Goal: Task Accomplishment & Management: Use online tool/utility

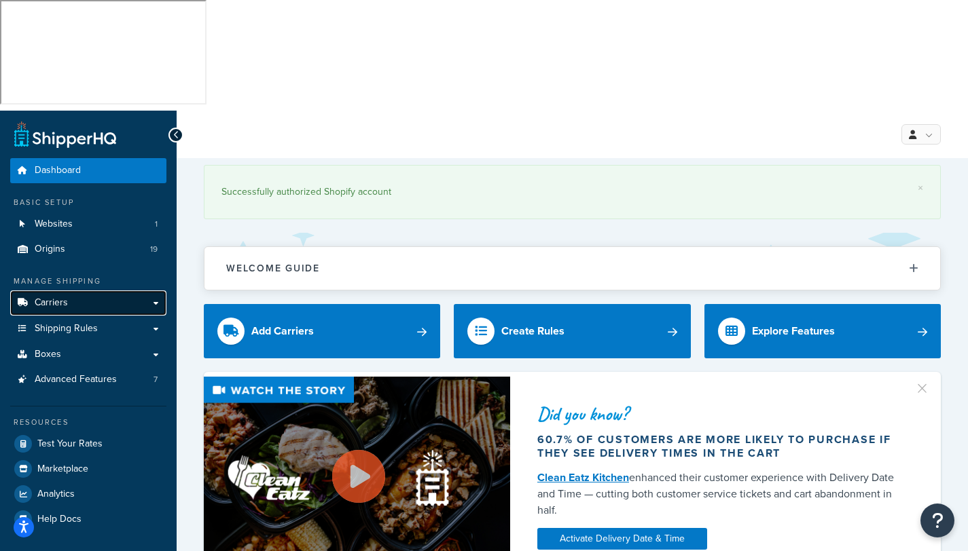
click at [42, 297] on span "Carriers" at bounding box center [51, 303] width 33 height 12
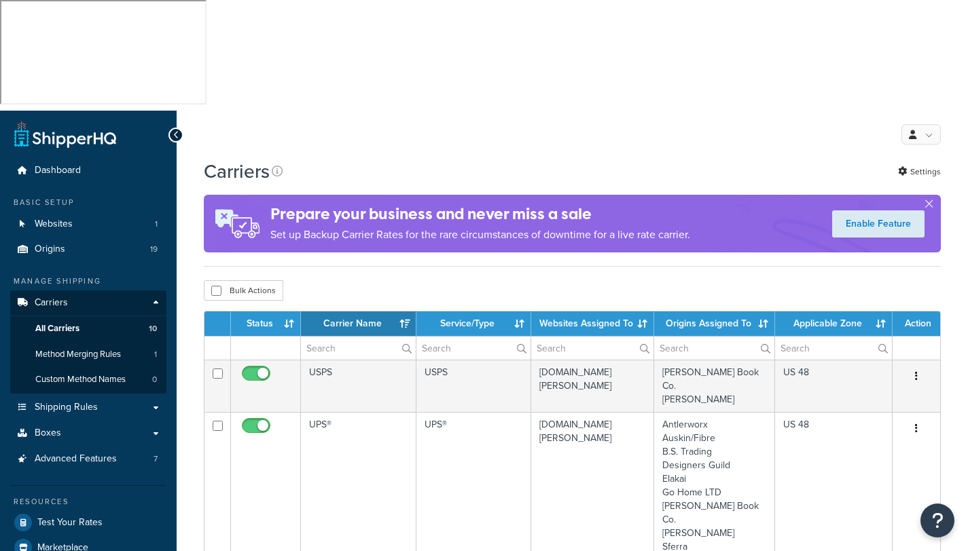
select select "15"
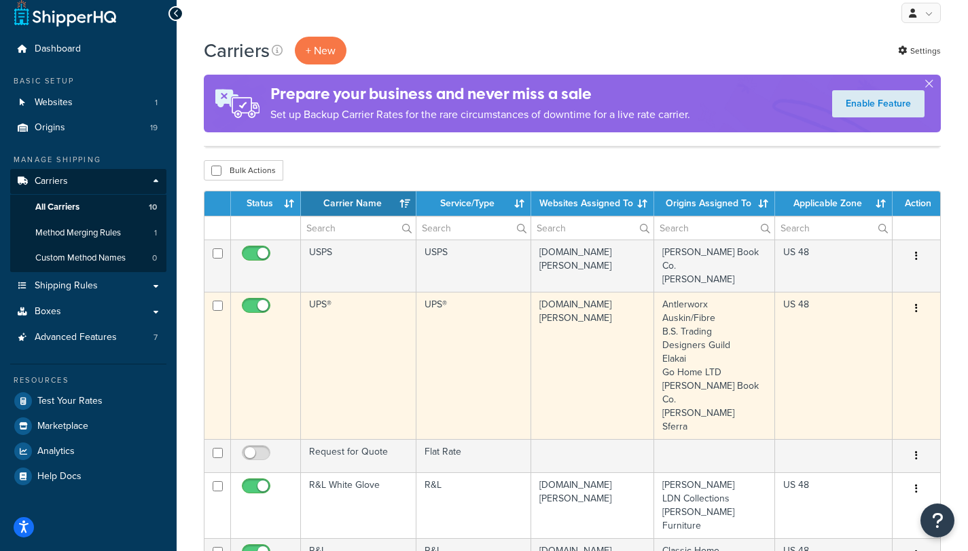
scroll to position [376, 0]
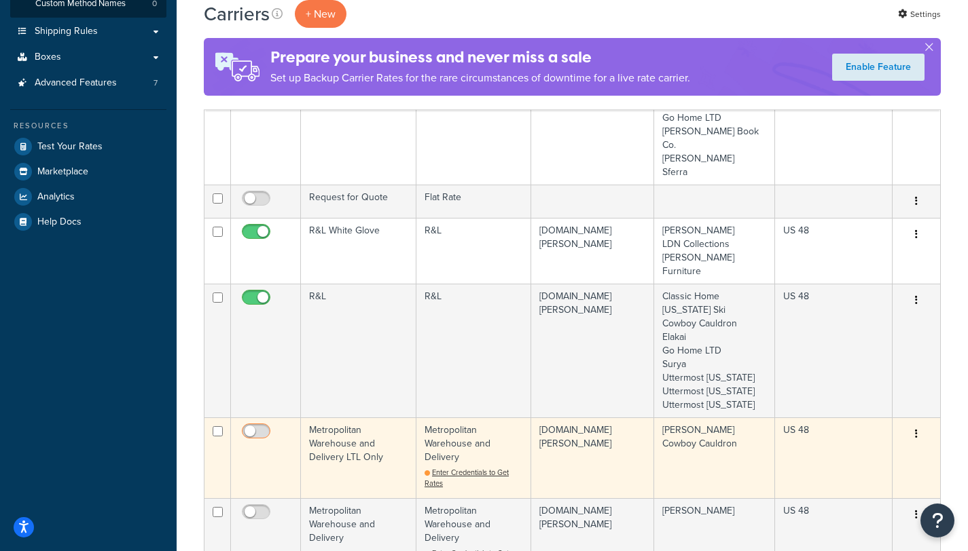
click at [262, 426] on input "checkbox" at bounding box center [257, 434] width 37 height 17
checkbox input "false"
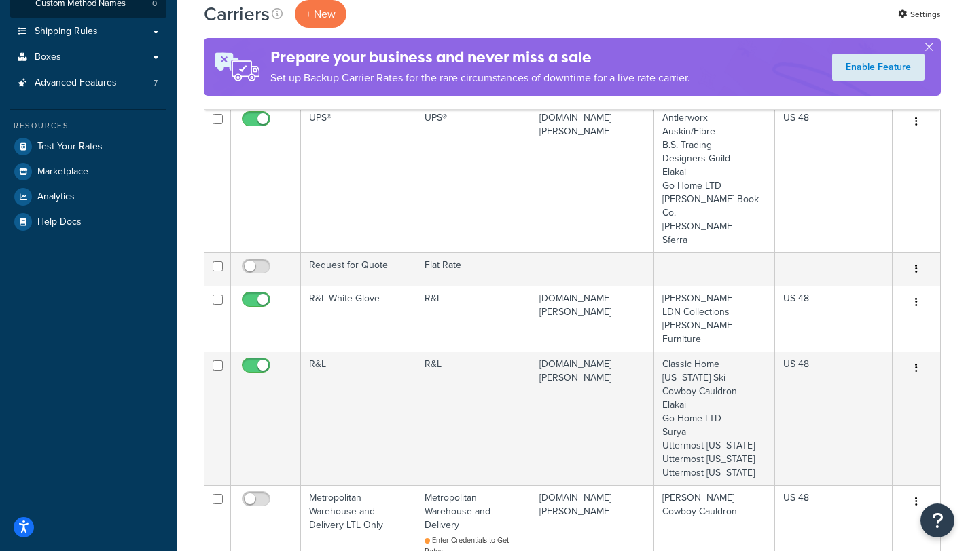
checkbox input "false"
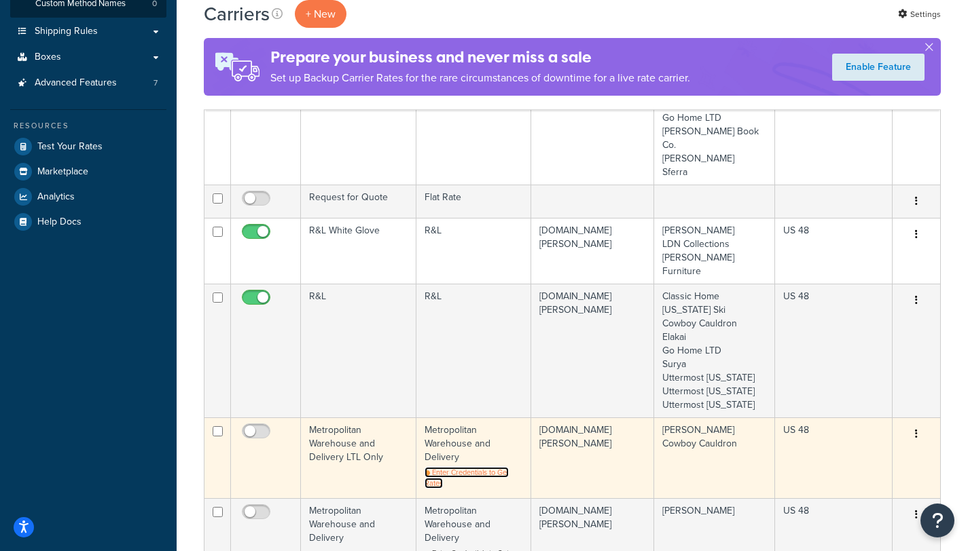
click at [461, 467] on span "Enter Credentials to Get Rates" at bounding box center [466, 478] width 84 height 22
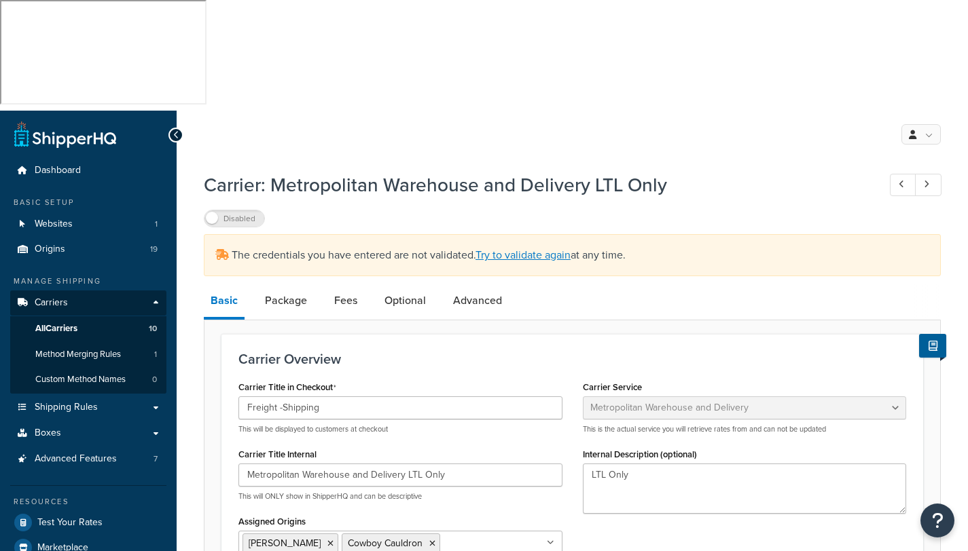
select select "metropolitanFreight"
select select "ds"
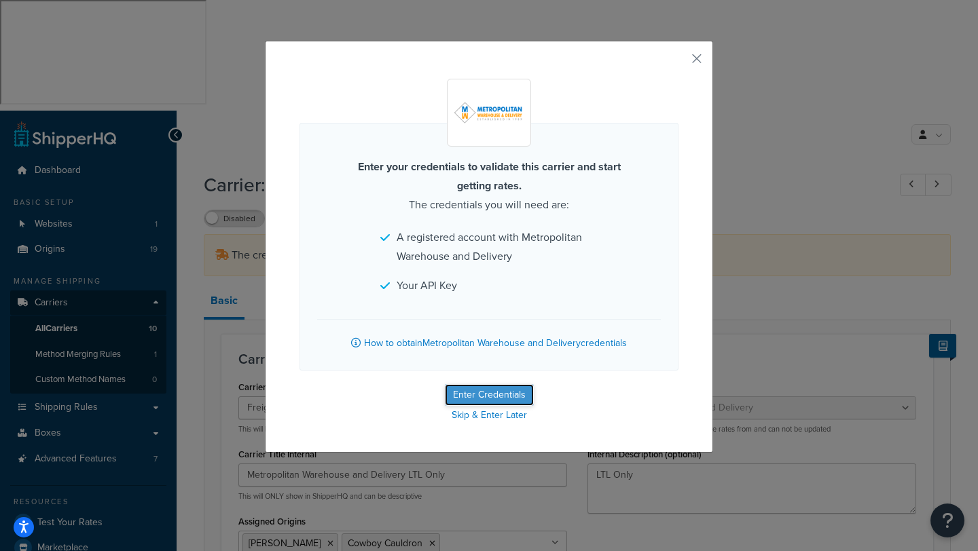
click at [475, 393] on button "Enter Credentials" at bounding box center [489, 395] width 89 height 22
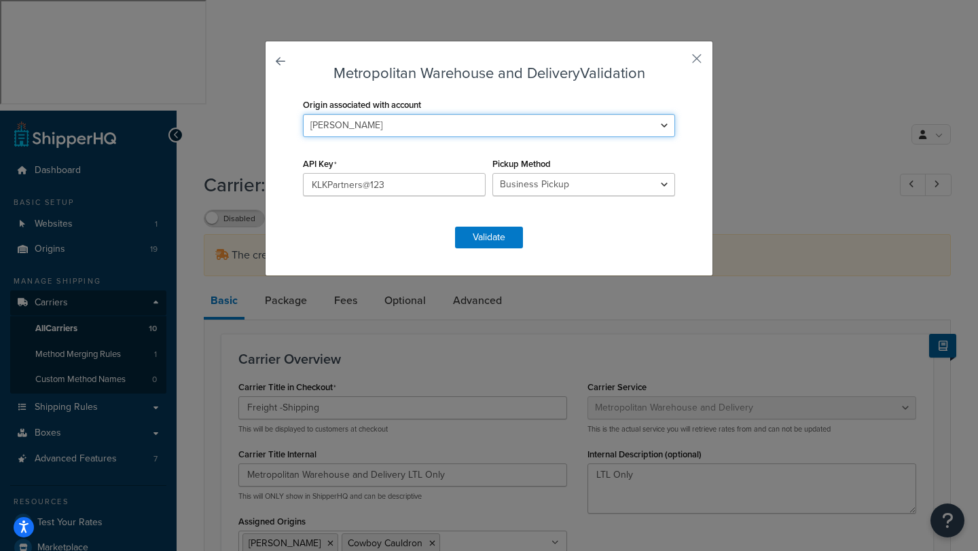
click at [658, 124] on select "Antlerworx Auskin/Fibre B.S. Trading Bernhardt Classic Home Colorado Ski Cowboy…" at bounding box center [489, 125] width 372 height 23
click at [303, 114] on select "Antlerworx Auskin/Fibre B.S. Trading Bernhardt Classic Home Colorado Ski Cowboy…" at bounding box center [489, 125] width 372 height 23
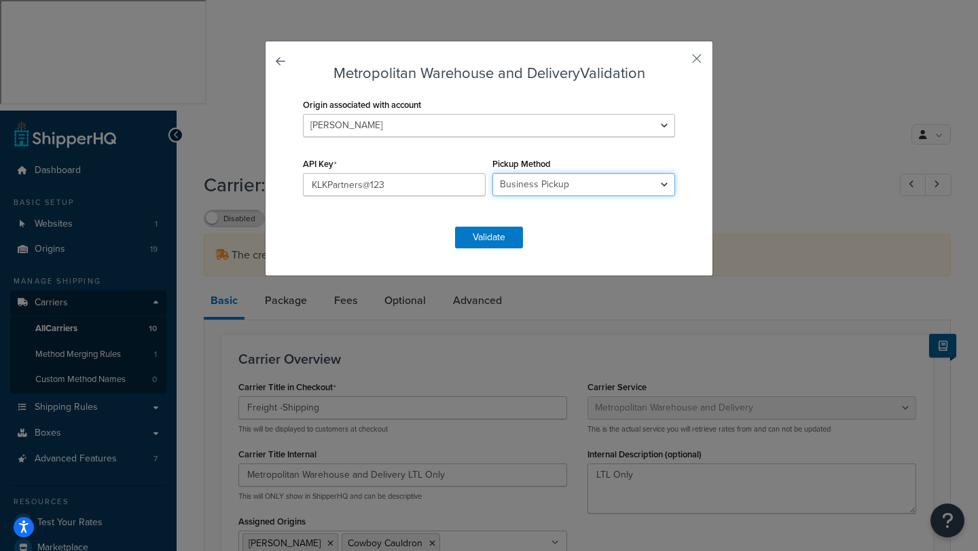
click at [657, 183] on select "Business Pickup Vendor Pickup Residential Pickup Drop-off at Metro Origin Termi…" at bounding box center [583, 184] width 183 height 23
click at [492, 173] on select "Business Pickup Vendor Pickup Residential Pickup Drop-off at Metro Origin Termi…" at bounding box center [583, 184] width 183 height 23
drag, startPoint x: 330, startPoint y: 183, endPoint x: 312, endPoint y: 182, distance: 18.3
click at [303, 183] on input "KLKPartners@123" at bounding box center [394, 184] width 183 height 23
drag, startPoint x: 414, startPoint y: 186, endPoint x: 256, endPoint y: 177, distance: 158.5
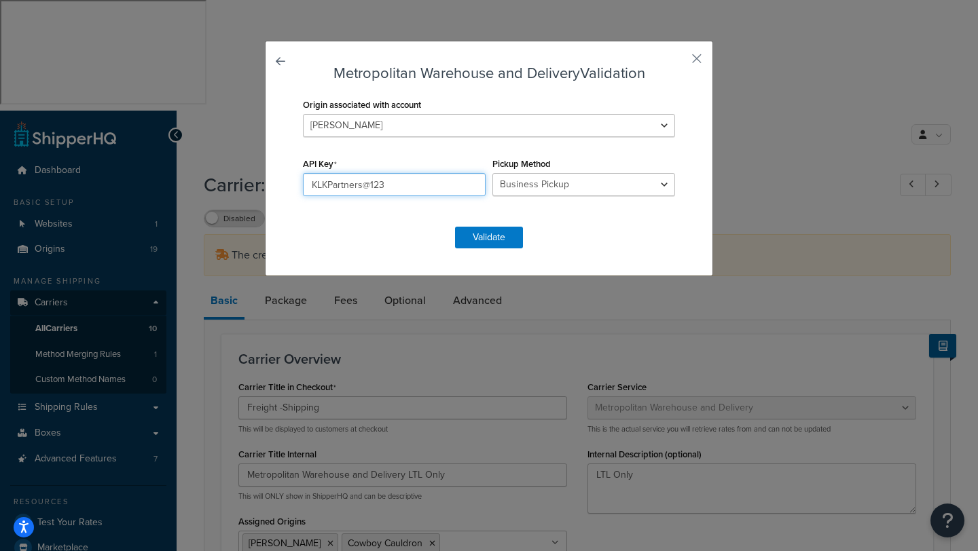
click at [256, 177] on div "Metropolitan Warehouse and Delivery Validation Origin associated with account A…" at bounding box center [489, 275] width 978 height 551
paste input "d77bde15-8013-461f-b9ff-d3ff21f77ac9"
type input "d77bde15-8013-461f-b9ff-d3ff21f77ac9"
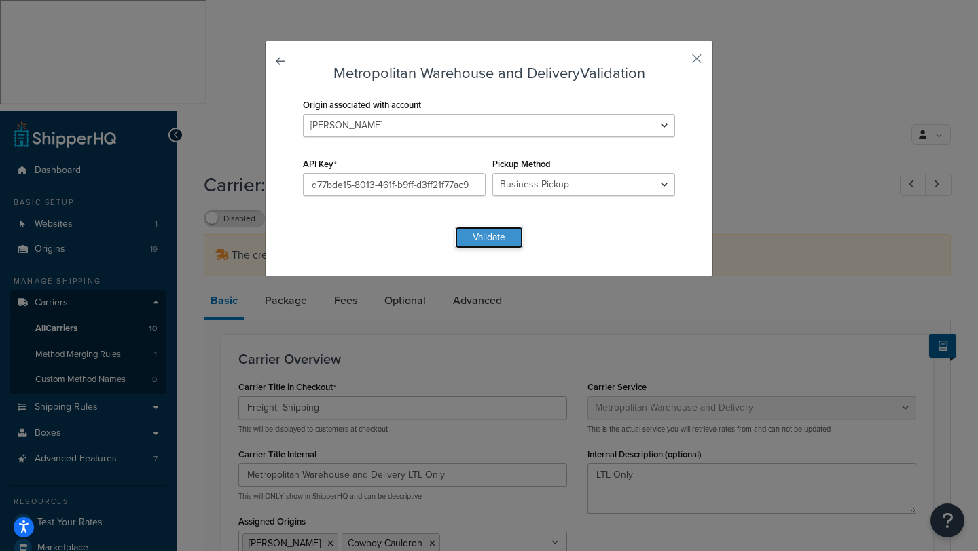
click at [487, 238] on button "Validate" at bounding box center [489, 238] width 68 height 22
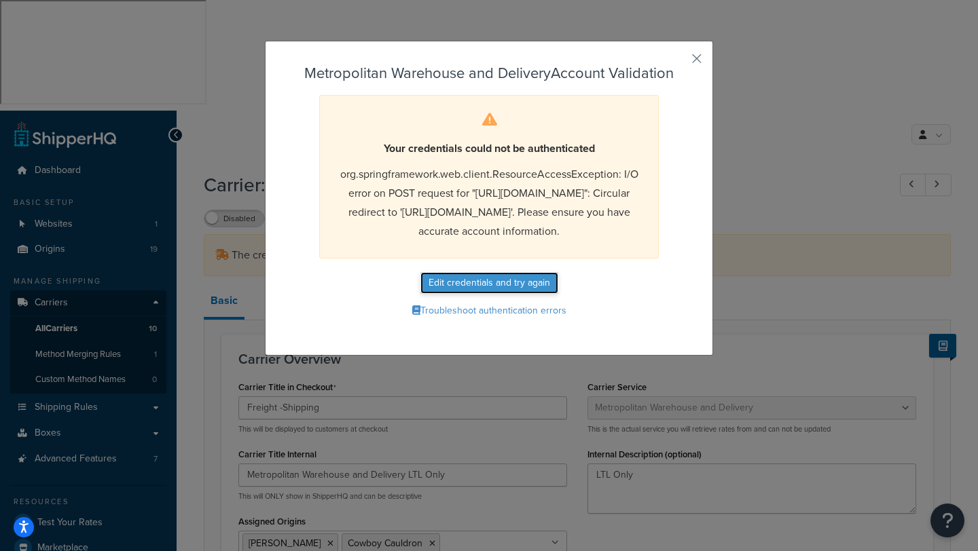
click at [475, 294] on button "Edit credentials and try again" at bounding box center [489, 283] width 138 height 22
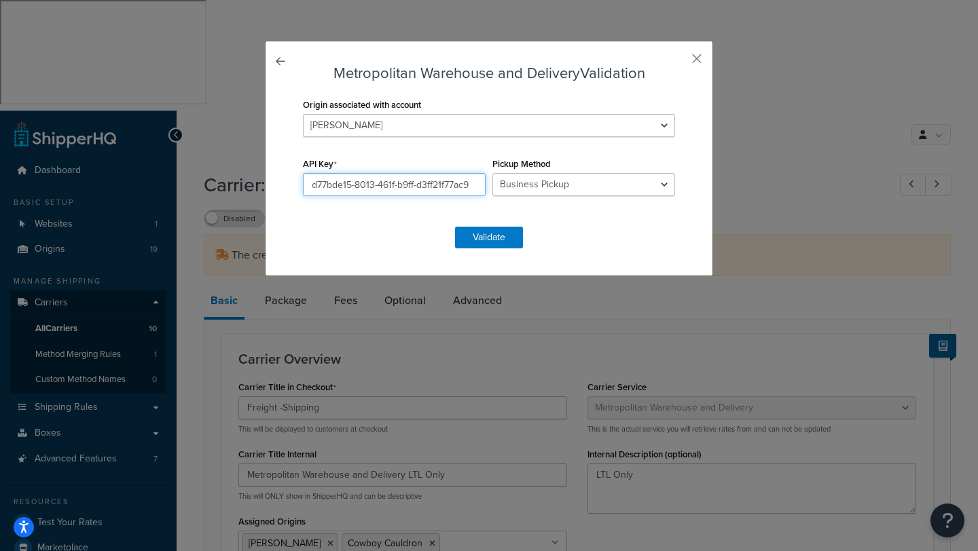
drag, startPoint x: 471, startPoint y: 181, endPoint x: 252, endPoint y: 180, distance: 218.6
click at [252, 180] on div "Metropolitan Warehouse and Delivery Validation Origin associated with account A…" at bounding box center [489, 275] width 978 height 551
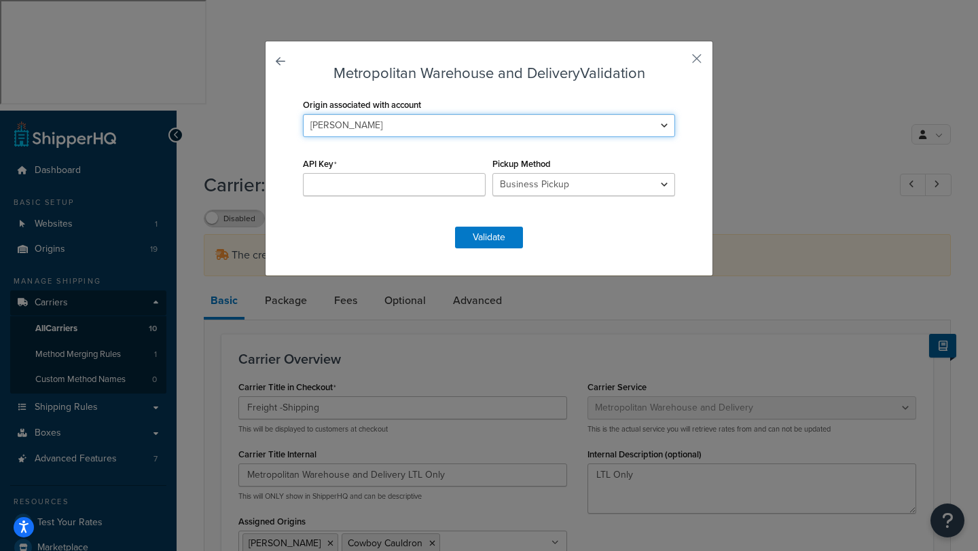
click at [661, 127] on select "Antlerworx Auskin/Fibre B.S. Trading Bernhardt Classic Home Colorado Ski Cowboy…" at bounding box center [489, 125] width 372 height 23
select select "169537"
click at [303, 114] on select "Antlerworx Auskin/Fibre B.S. Trading Bernhardt Classic Home Colorado Ski Cowboy…" at bounding box center [489, 125] width 372 height 23
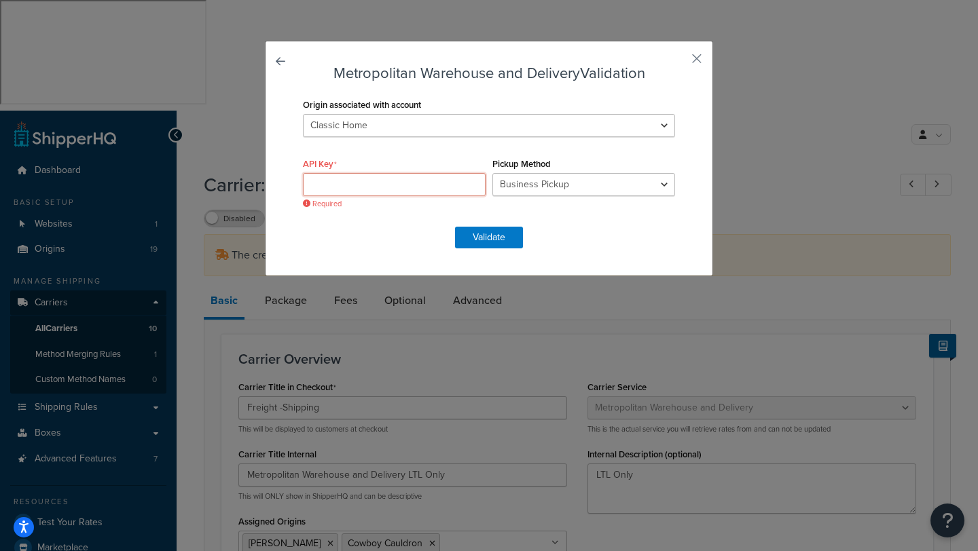
drag, startPoint x: 338, startPoint y: 185, endPoint x: 327, endPoint y: 185, distance: 10.9
click at [338, 185] on input "API Key" at bounding box center [394, 184] width 183 height 23
paste input "fdNu#gFenx$3"
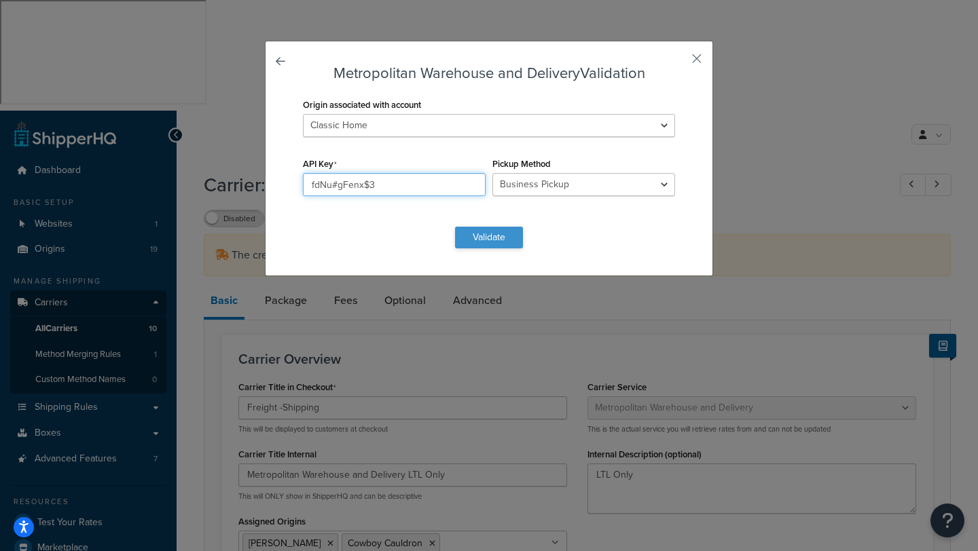
type input "fdNu#gFenx$3"
click at [480, 234] on button "Validate" at bounding box center [489, 238] width 68 height 22
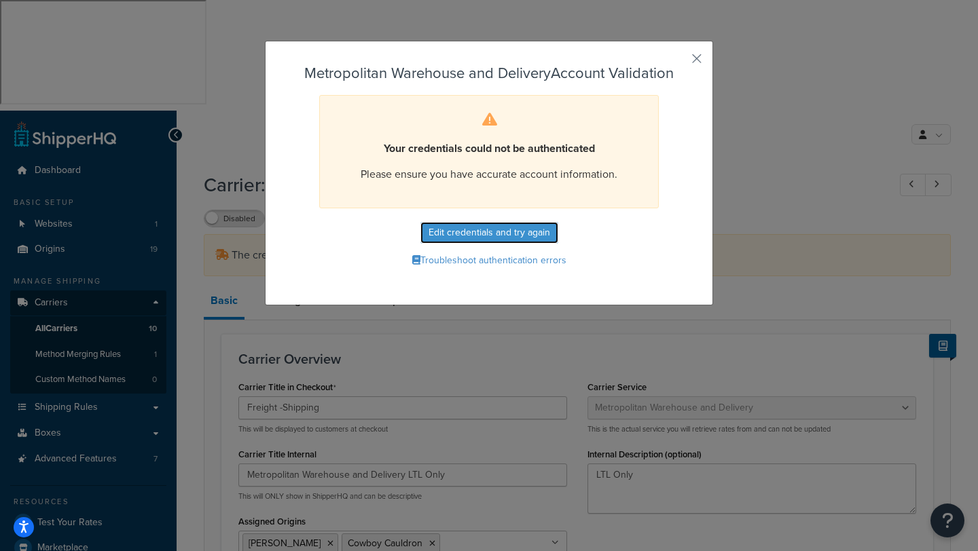
click at [480, 235] on button "Edit credentials and try again" at bounding box center [489, 233] width 138 height 22
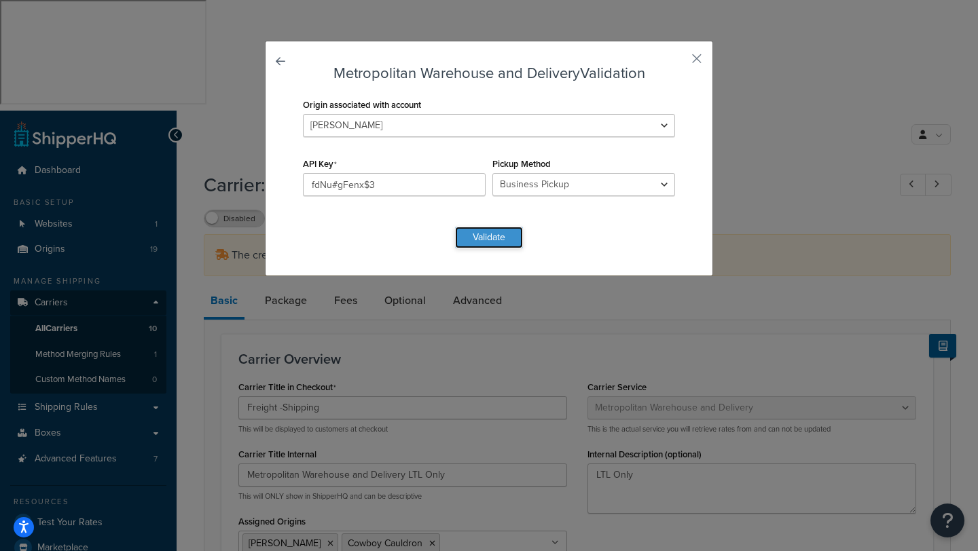
click at [484, 236] on button "Validate" at bounding box center [489, 238] width 68 height 22
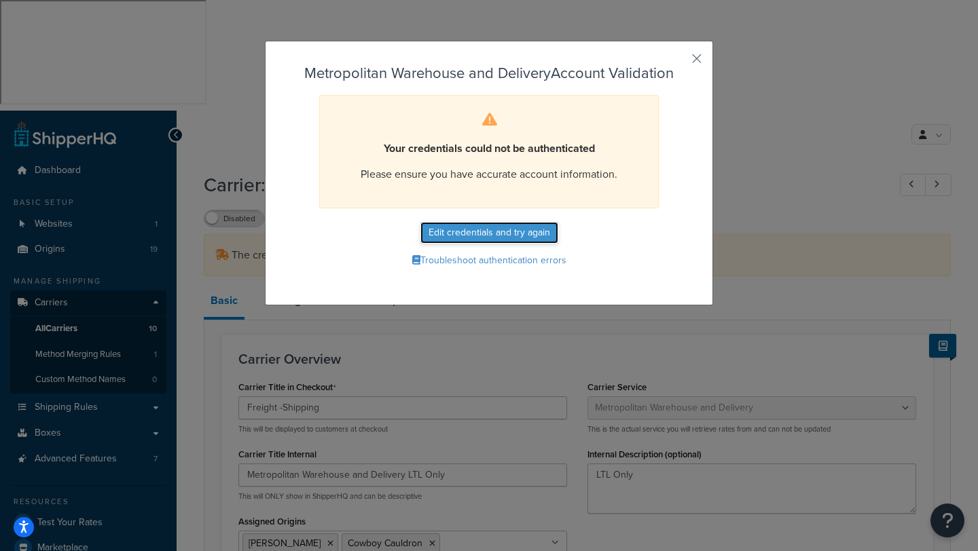
click at [473, 239] on button "Edit credentials and try again" at bounding box center [489, 233] width 138 height 22
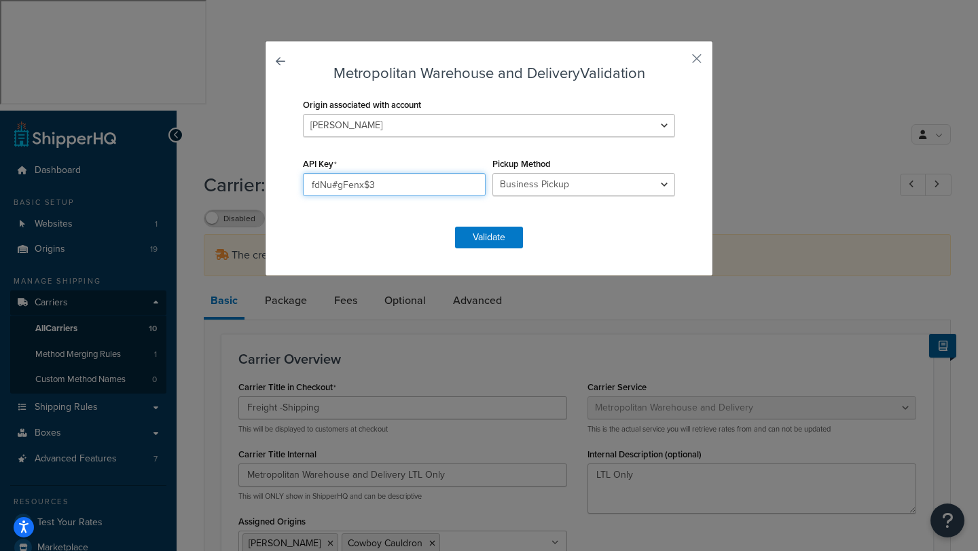
drag, startPoint x: 416, startPoint y: 187, endPoint x: 253, endPoint y: 184, distance: 162.3
click at [253, 184] on div "Metropolitan Warehouse and Delivery Validation Origin associated with account A…" at bounding box center [489, 275] width 978 height 551
paste input "Nyc1123#"
type input "Nyc1123#"
click at [482, 235] on button "Validate" at bounding box center [489, 238] width 68 height 22
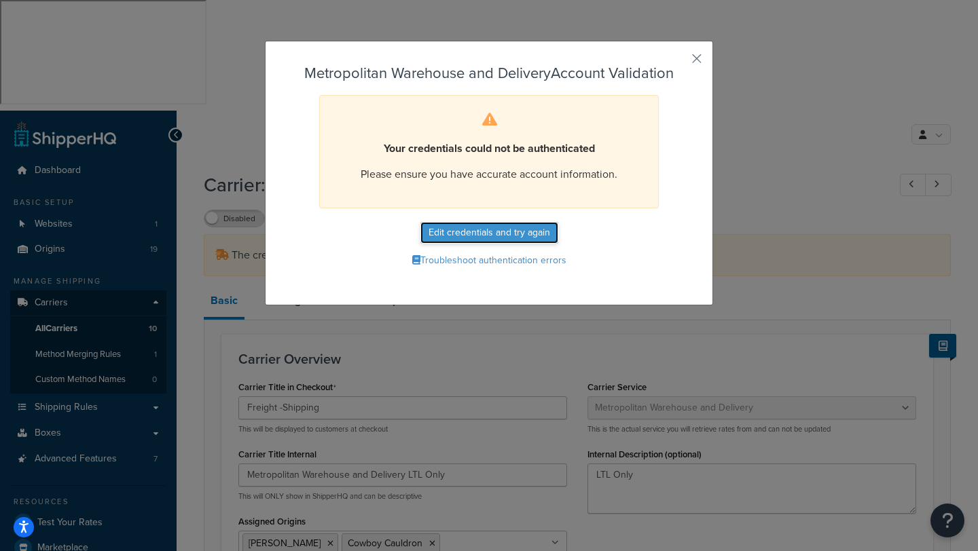
click at [487, 235] on button "Edit credentials and try again" at bounding box center [489, 233] width 138 height 22
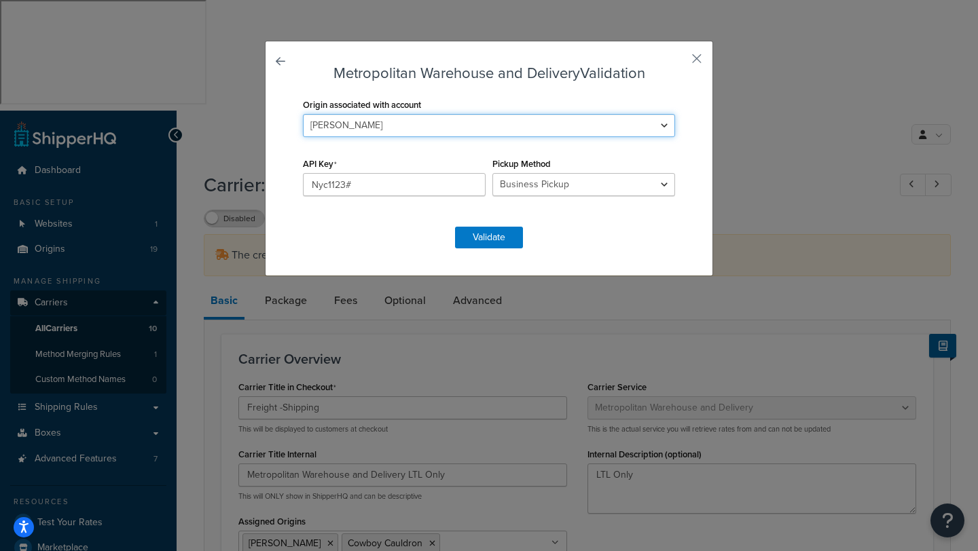
click at [658, 126] on select "Antlerworx Auskin/Fibre B.S. Trading Bernhardt Classic Home Colorado Ski Cowboy…" at bounding box center [489, 125] width 372 height 23
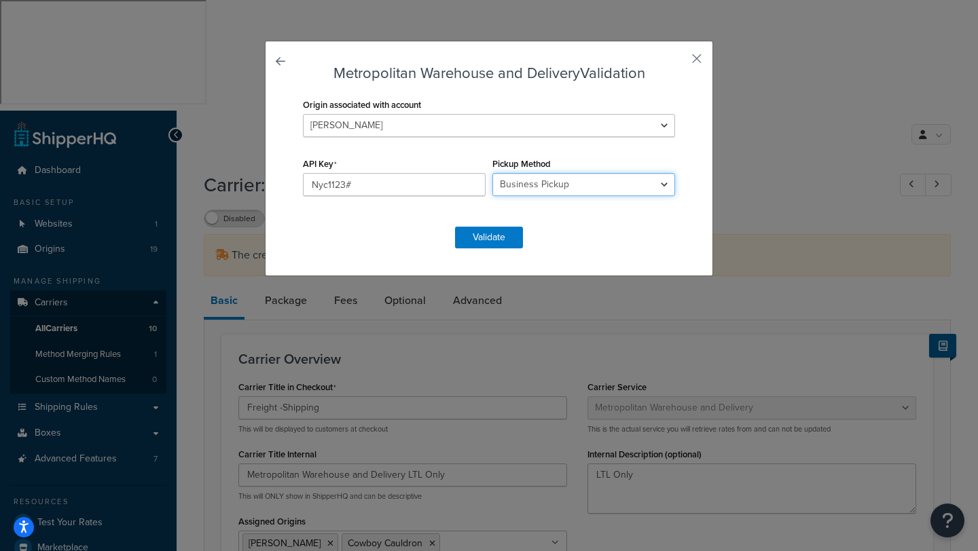
click at [659, 182] on select "Business Pickup Vendor Pickup Residential Pickup Drop-off at Metro Origin Termi…" at bounding box center [583, 184] width 183 height 23
select select "vp"
click at [492, 173] on select "Business Pickup Vendor Pickup Residential Pickup Drop-off at Metro Origin Termi…" at bounding box center [583, 184] width 183 height 23
click at [488, 234] on button "Validate" at bounding box center [489, 238] width 68 height 22
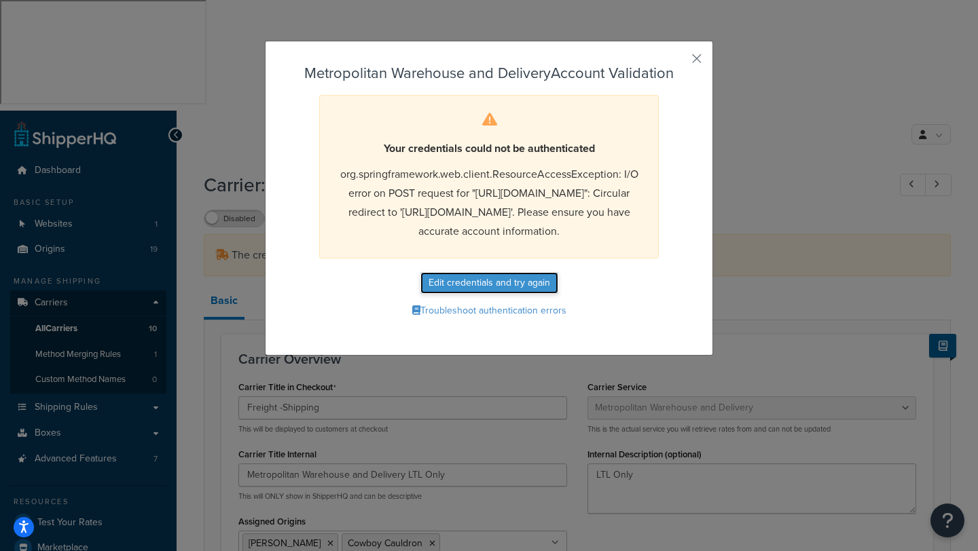
click at [492, 294] on button "Edit credentials and try again" at bounding box center [489, 283] width 138 height 22
select select "vp"
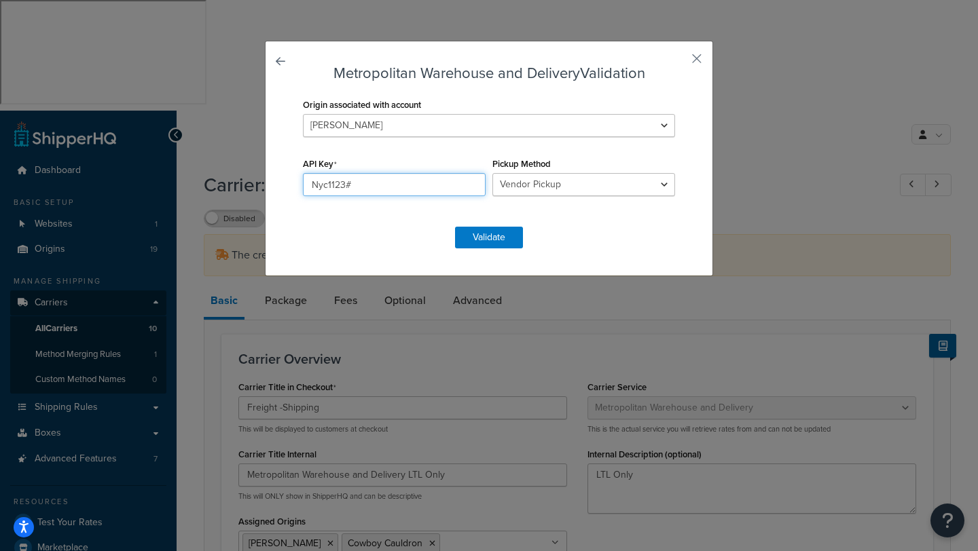
click at [371, 187] on input "Nyc1123#" at bounding box center [394, 184] width 183 height 23
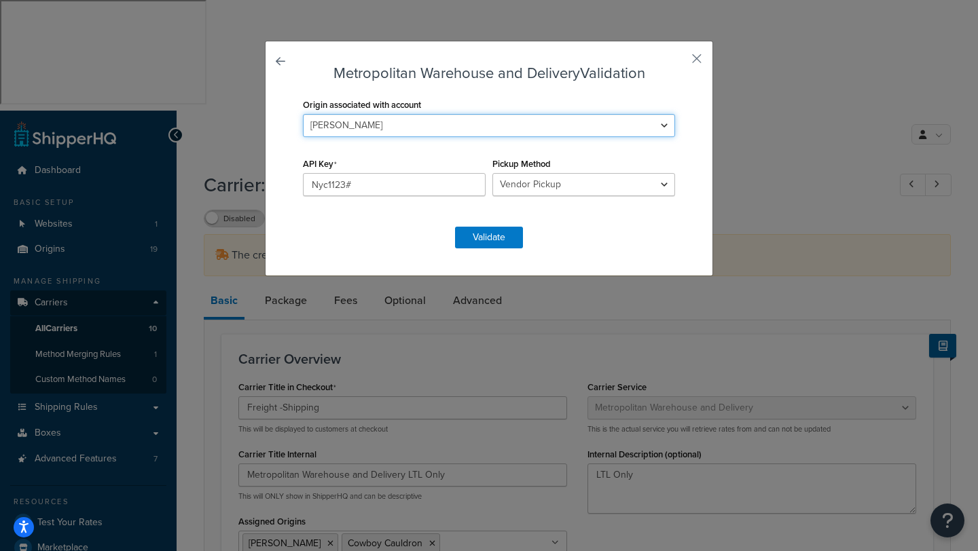
click at [660, 126] on select "Antlerworx Auskin/Fibre B.S. Trading Bernhardt Classic Home Colorado Ski Cowboy…" at bounding box center [489, 125] width 372 height 23
select select "169537"
click at [303, 114] on select "Antlerworx Auskin/Fibre B.S. Trading Bernhardt Classic Home Colorado Ski Cowboy…" at bounding box center [489, 125] width 372 height 23
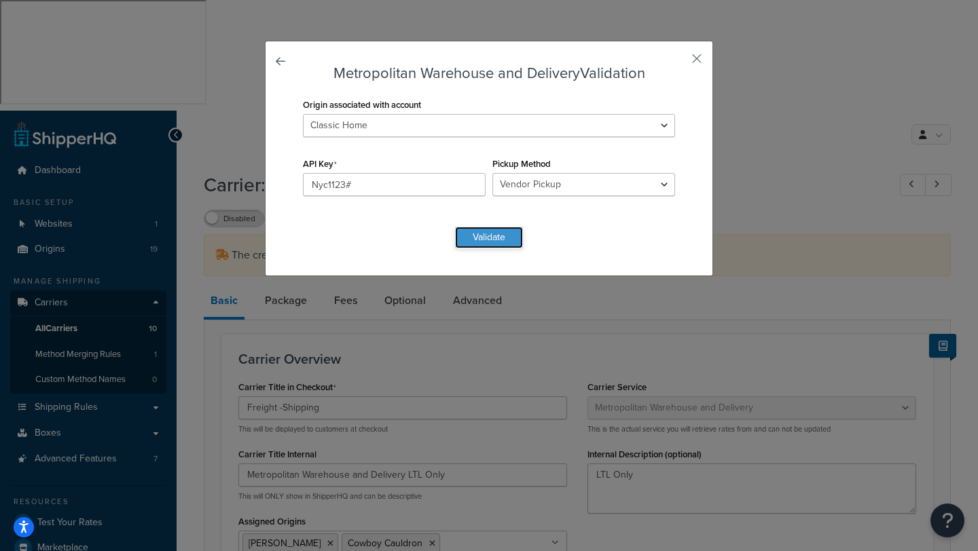
click at [477, 235] on button "Validate" at bounding box center [489, 238] width 68 height 22
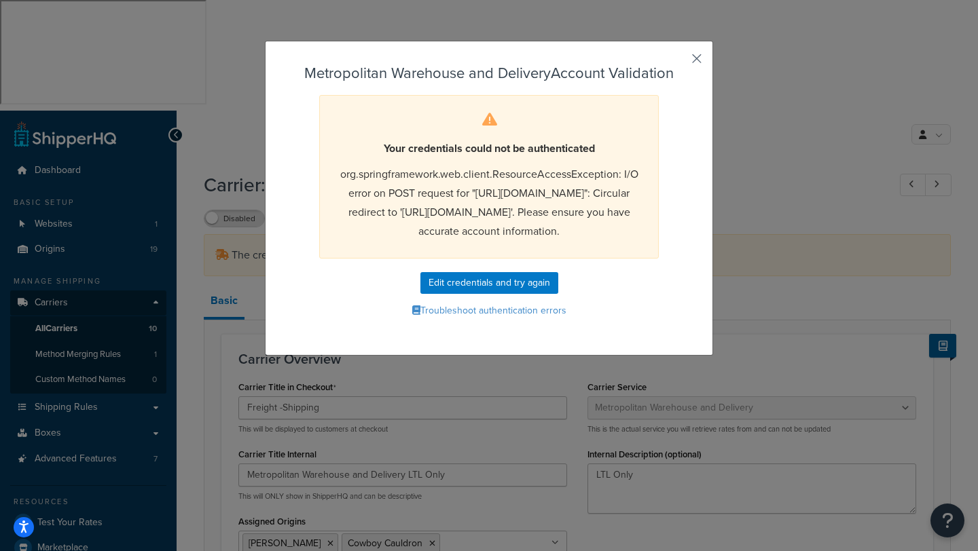
click at [678, 62] on button "button" at bounding box center [676, 63] width 3 height 3
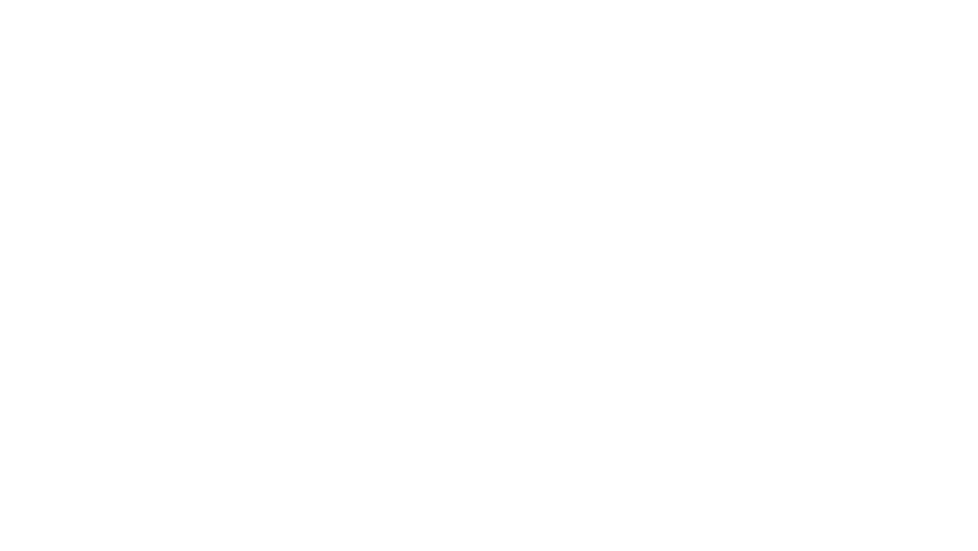
select select "metropolitanFreight"
select select "vp"
select select "ds"
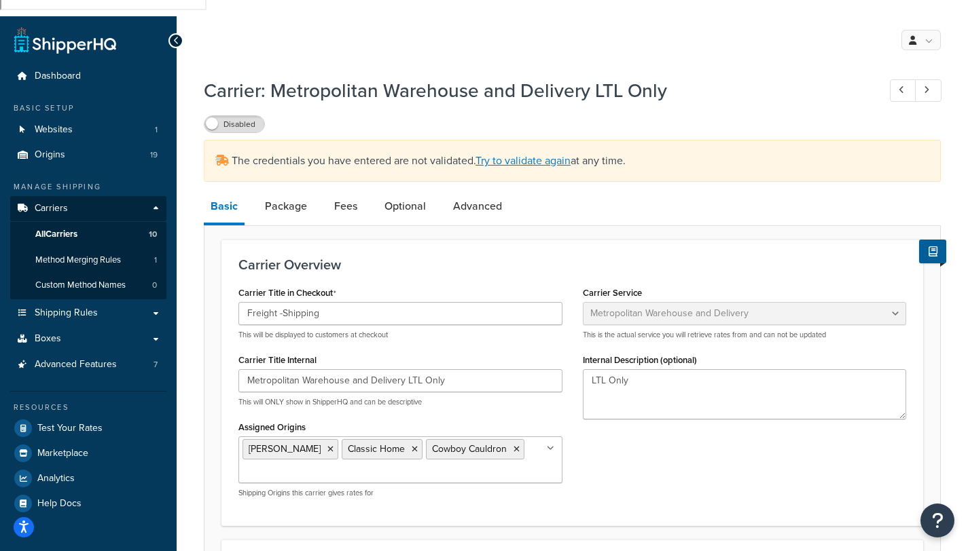
scroll to position [95, 0]
click at [642, 334] on div "Carrier Title in Checkout Freight -Shipping This will be displayed to customers…" at bounding box center [572, 395] width 688 height 226
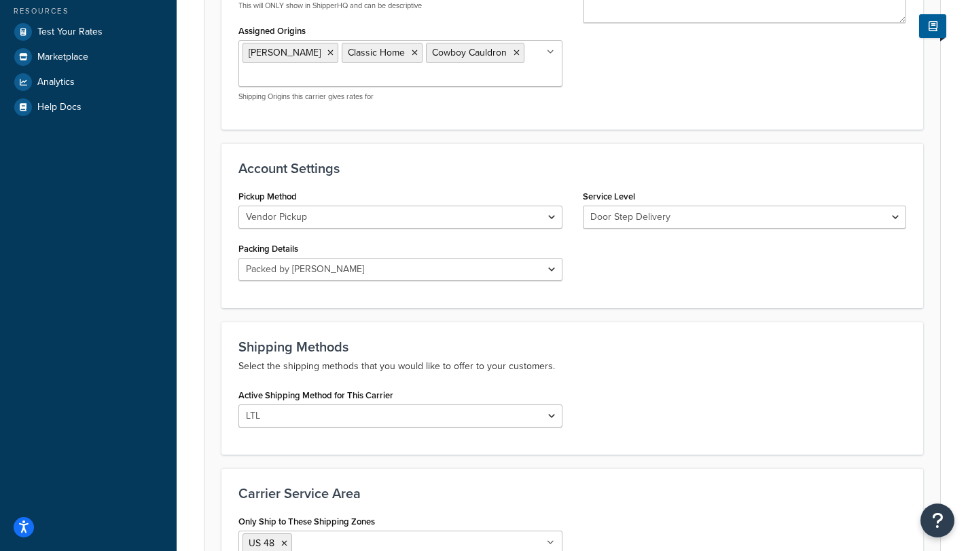
scroll to position [563, 0]
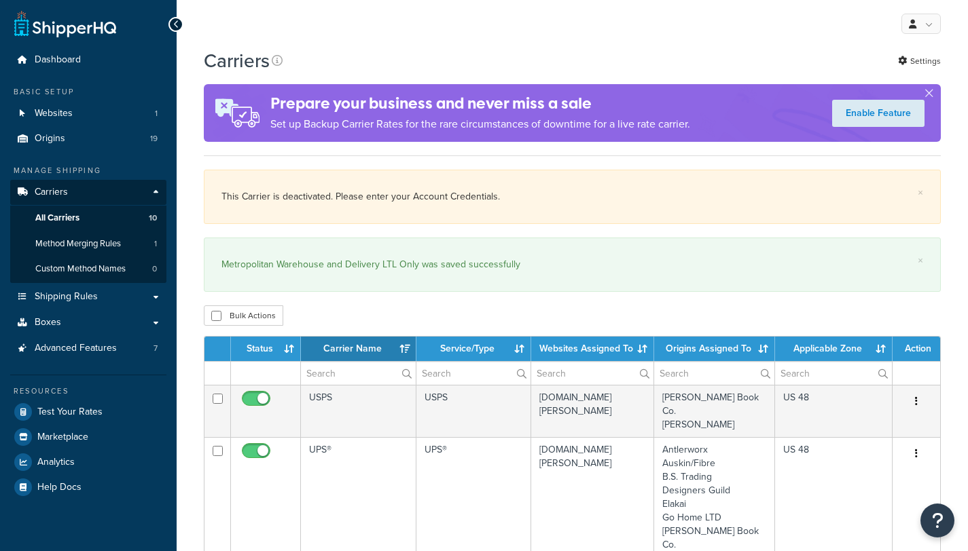
select select "15"
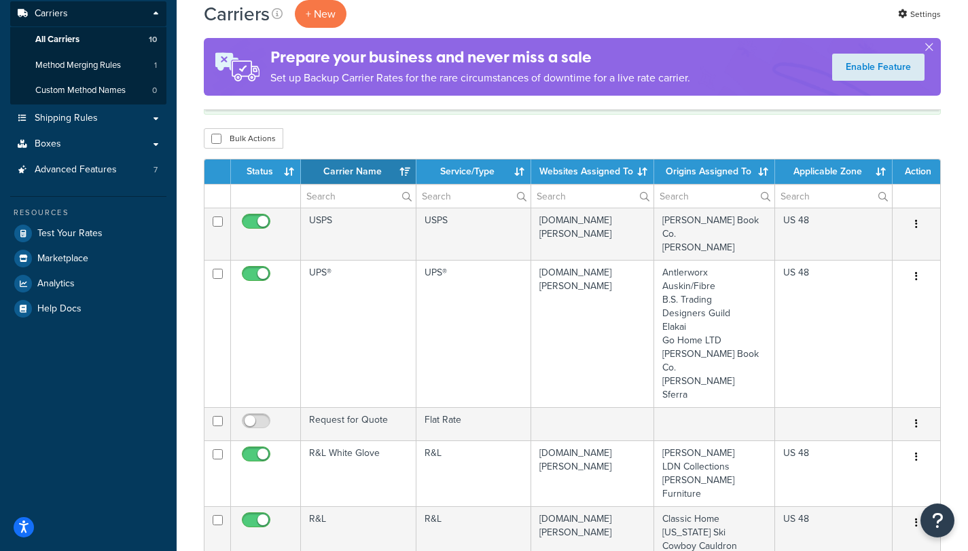
scroll to position [427, 0]
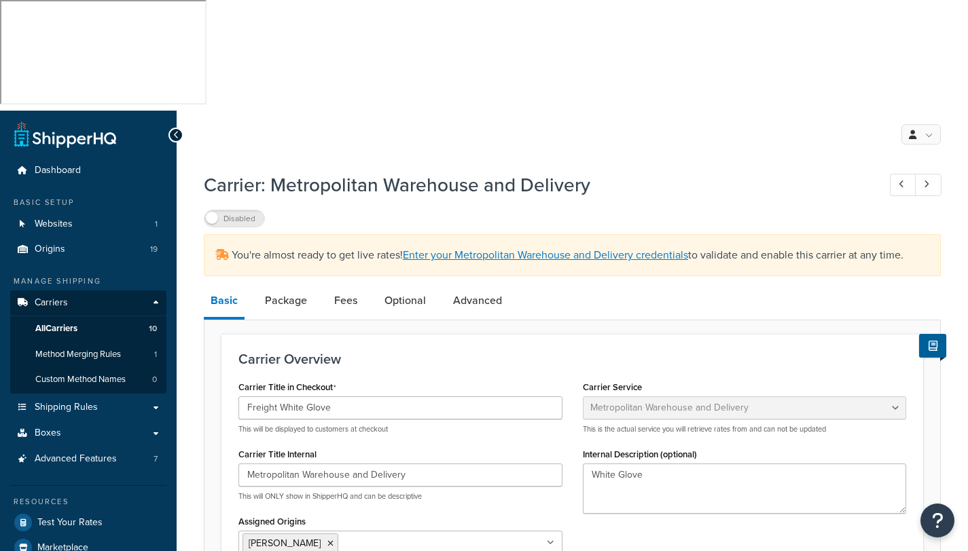
select select "metropolitanFreight"
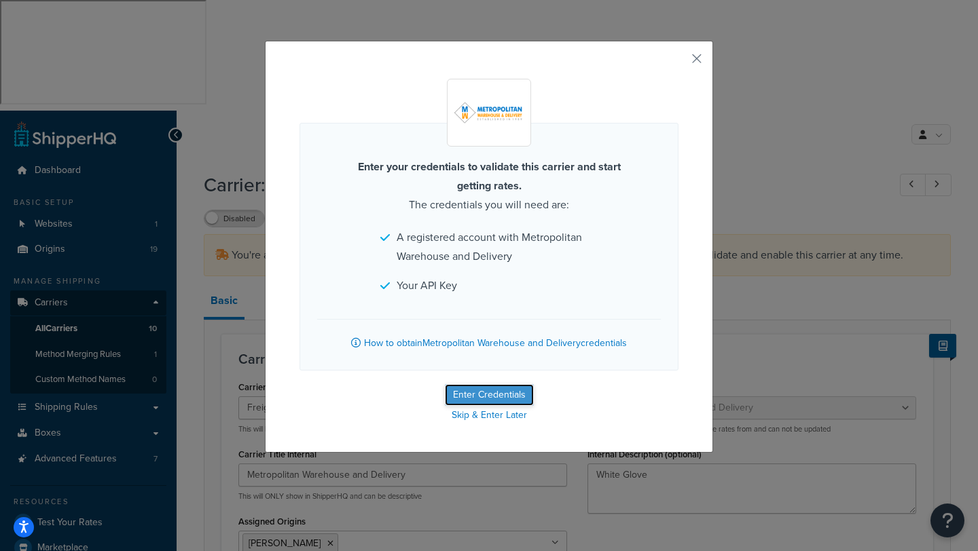
click at [477, 392] on button "Enter Credentials" at bounding box center [489, 395] width 89 height 22
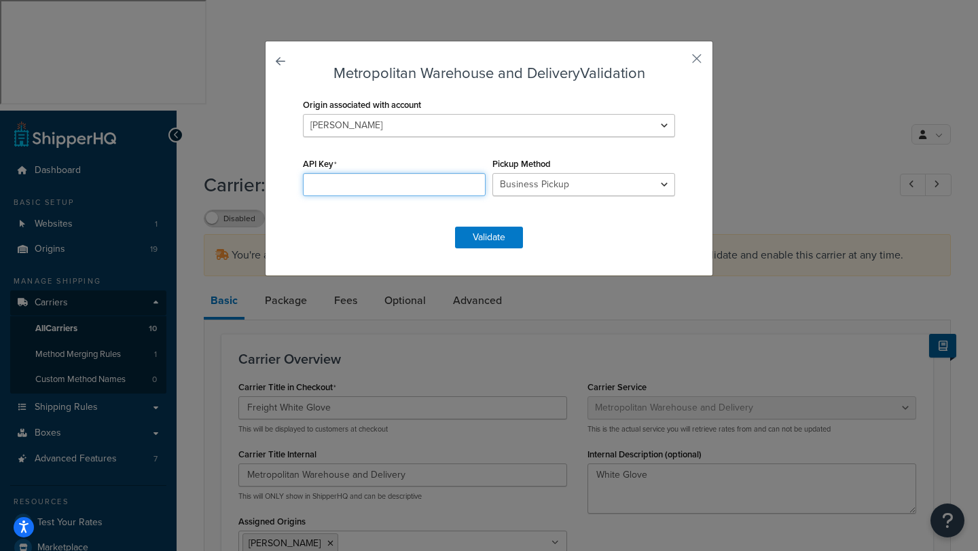
click at [330, 179] on input "API Key" at bounding box center [394, 184] width 183 height 23
paste input "Nyc1123#"
type input "Nyc1123#"
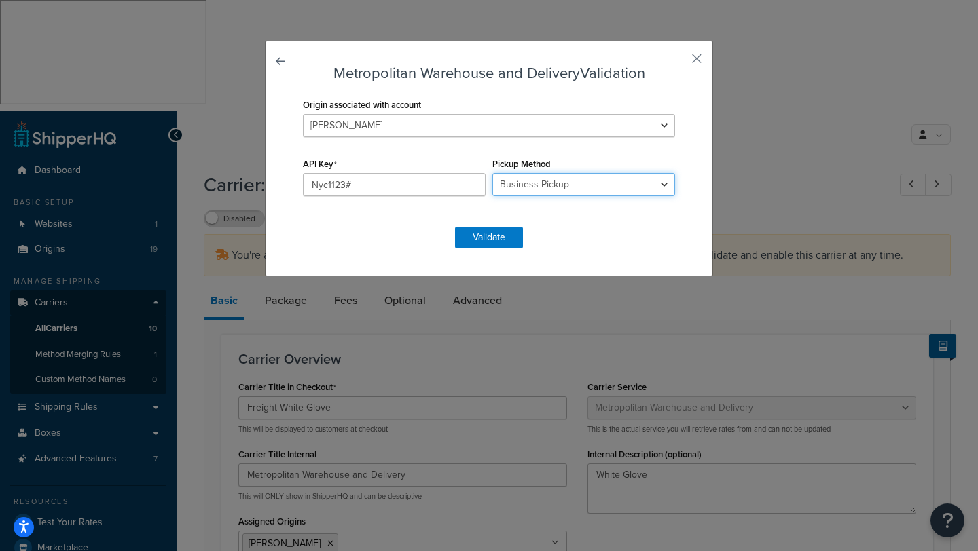
click at [663, 185] on select "Business Pickup Vendor Pickup Residential Pickup Drop-off at [GEOGRAPHIC_DATA] …" at bounding box center [583, 184] width 183 height 23
select select "vp"
click at [492, 173] on select "Business Pickup Vendor Pickup Residential Pickup Drop-off at Metro Origin Termi…" at bounding box center [583, 184] width 183 height 23
click at [480, 236] on button "Validate" at bounding box center [489, 238] width 68 height 22
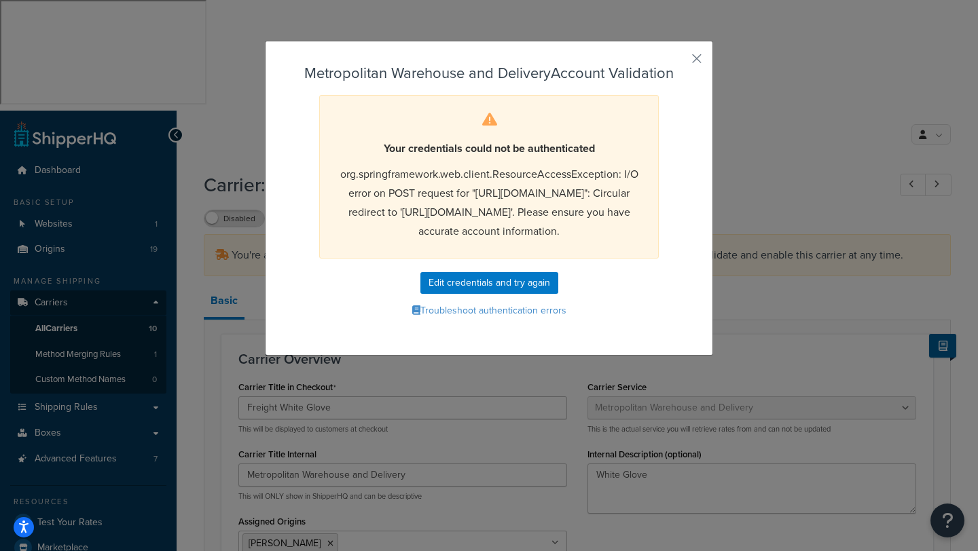
click at [468, 223] on div "Your credentials could not be authenticated org.springframework.web.client.Reso…" at bounding box center [488, 177] width 339 height 164
click at [685, 59] on div "Metropolitan Warehouse and Delivery Account Validation Your credentials could n…" at bounding box center [489, 198] width 448 height 315
click at [678, 62] on button "button" at bounding box center [676, 63] width 3 height 3
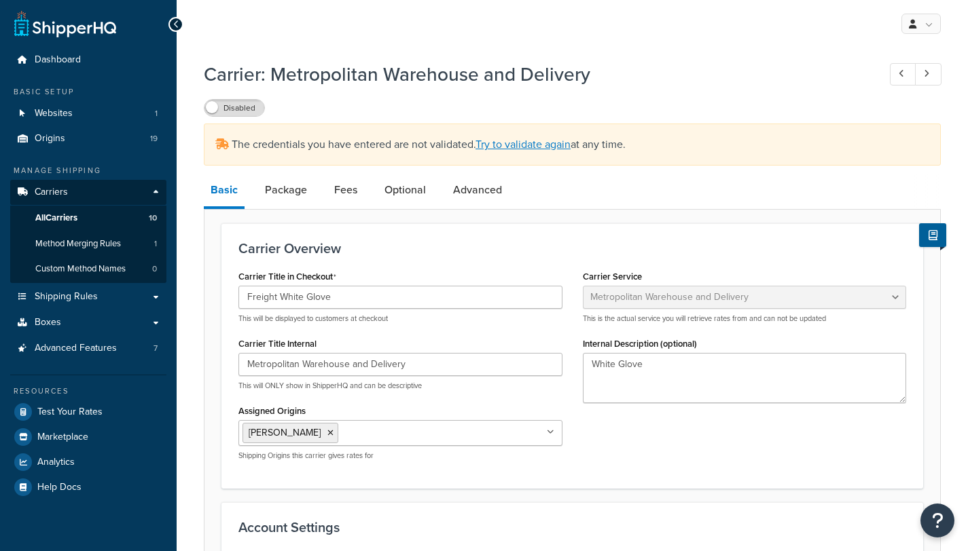
select select "metropolitanFreight"
select select "vp"
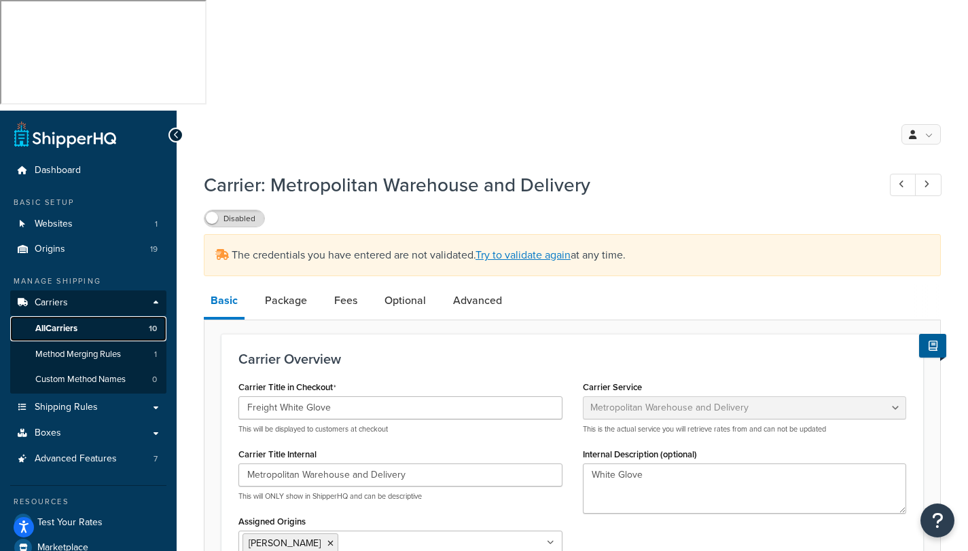
click at [58, 323] on span "All Carriers" at bounding box center [56, 329] width 42 height 12
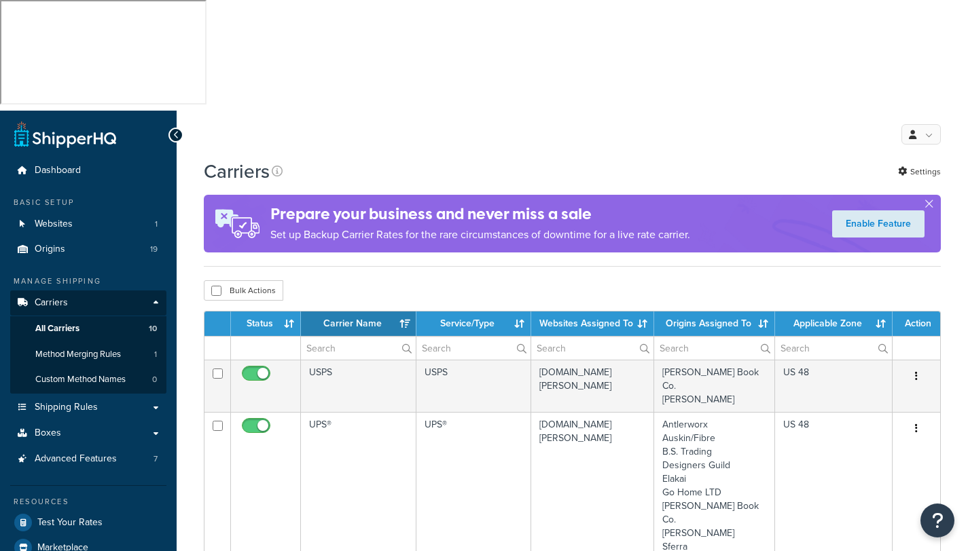
select select "15"
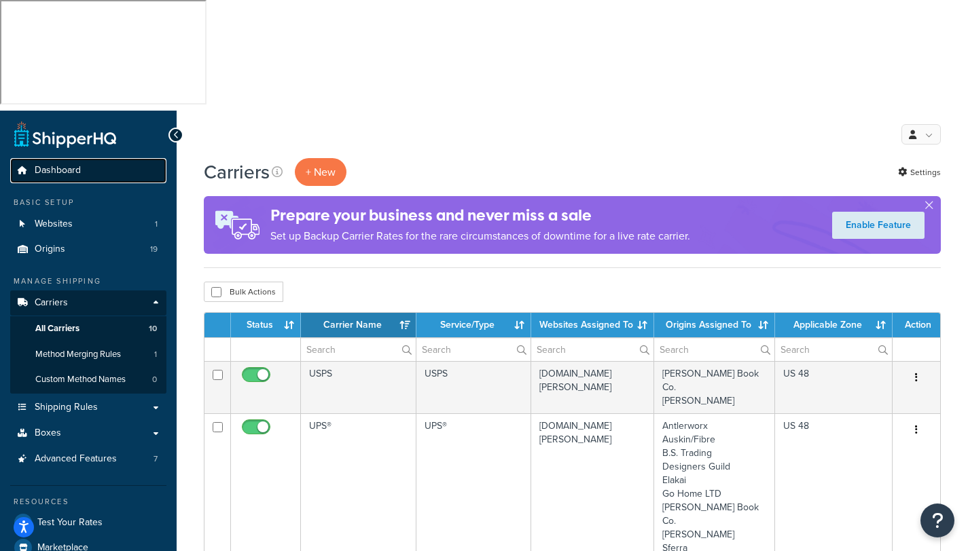
click at [60, 165] on span "Dashboard" at bounding box center [58, 171] width 46 height 12
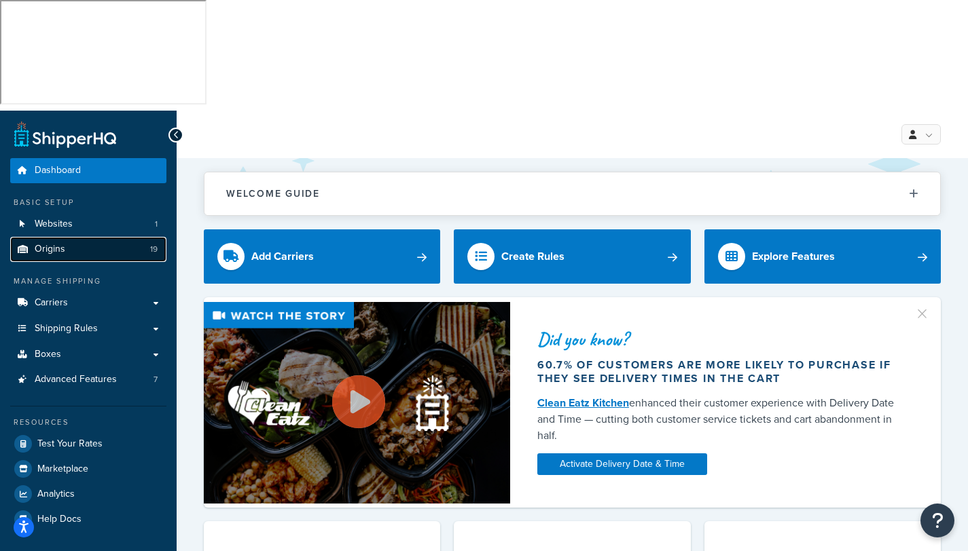
click at [56, 244] on span "Origins" at bounding box center [50, 250] width 31 height 12
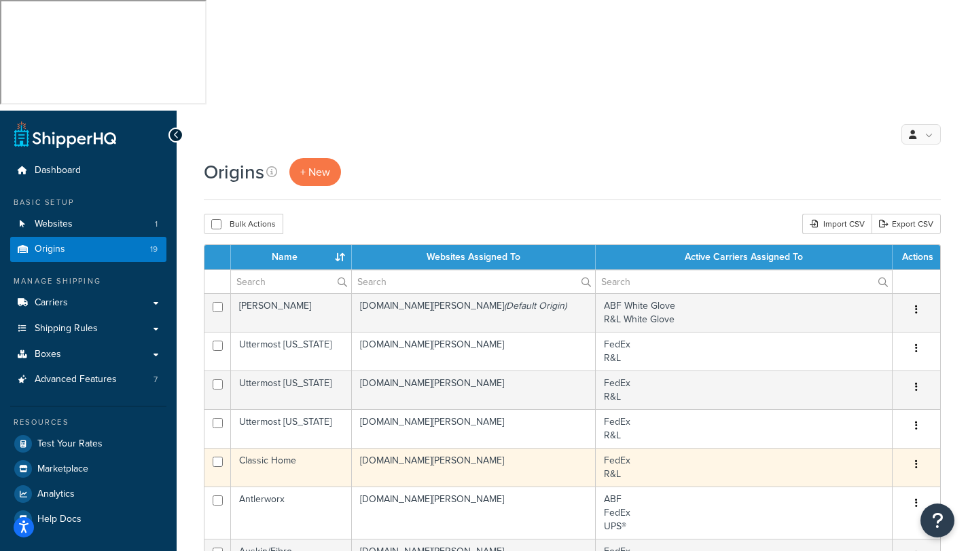
click at [422, 448] on td "[DOMAIN_NAME][PERSON_NAME]" at bounding box center [474, 467] width 244 height 39
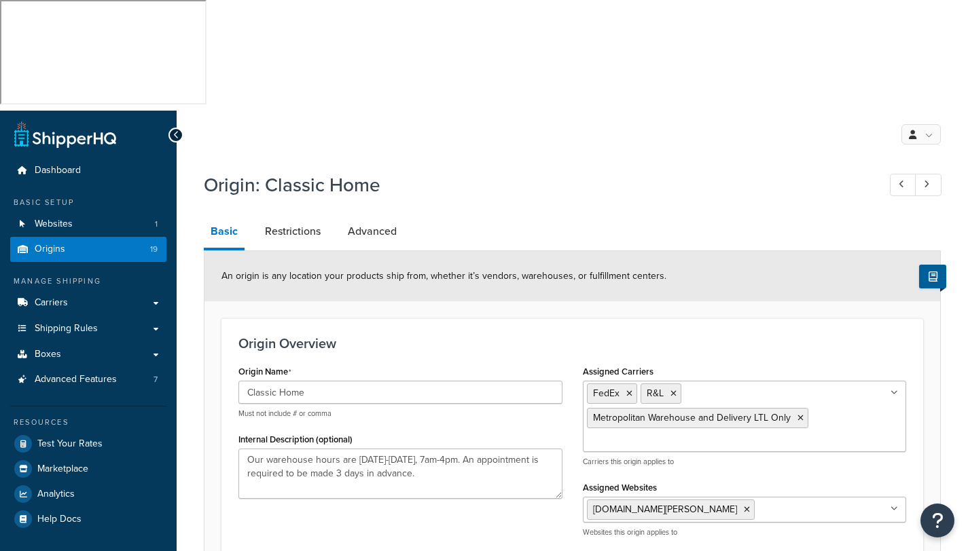
select select "5"
click at [58, 297] on span "Carriers" at bounding box center [51, 303] width 33 height 12
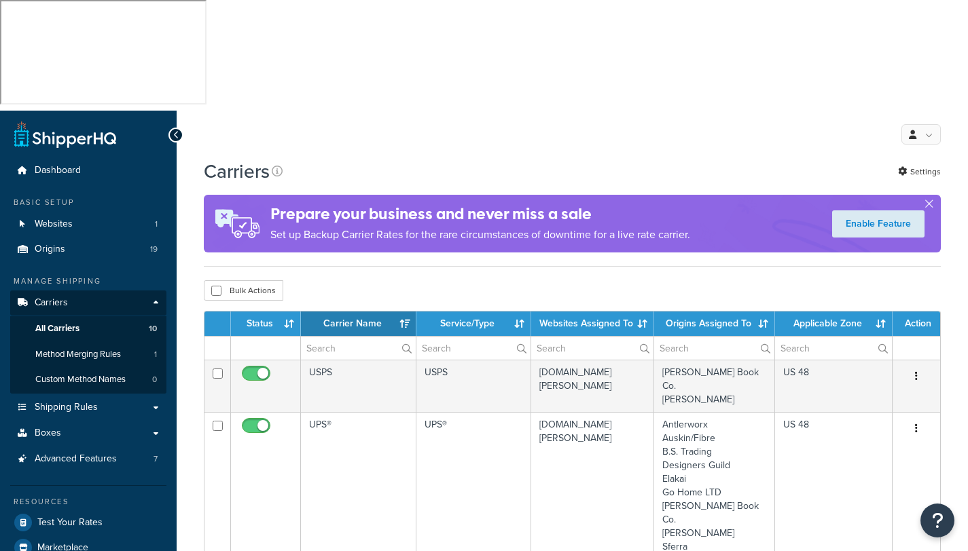
select select "15"
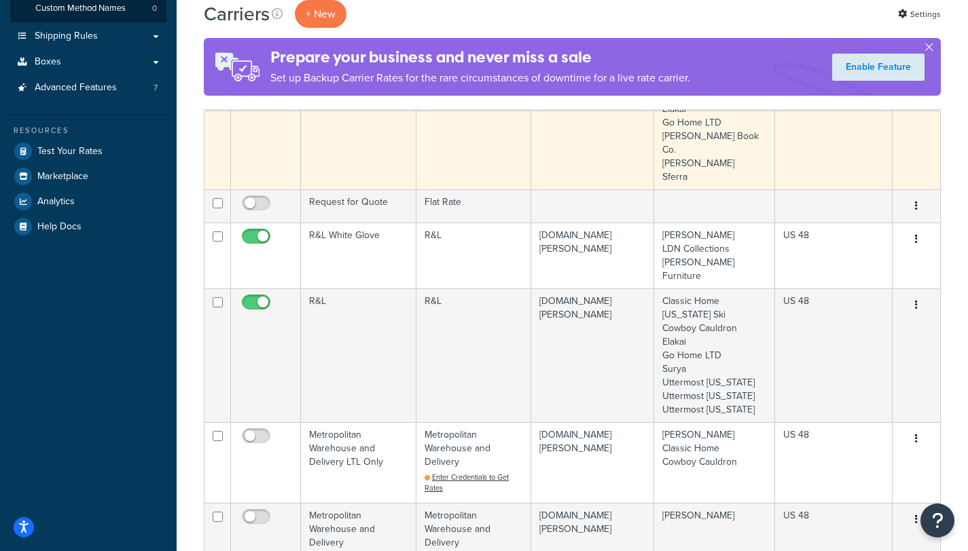
scroll to position [387, 0]
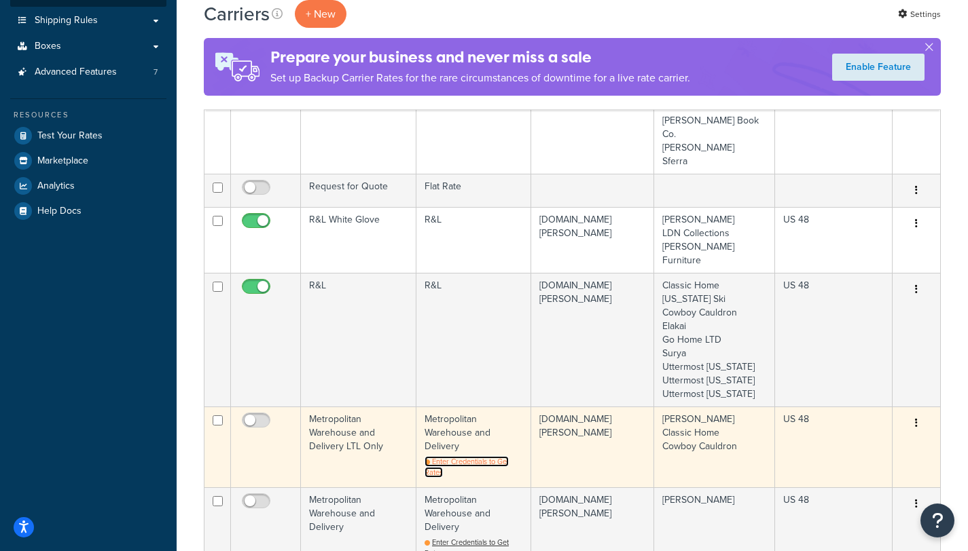
click at [457, 456] on span "Enter Credentials to Get Rates" at bounding box center [466, 467] width 84 height 22
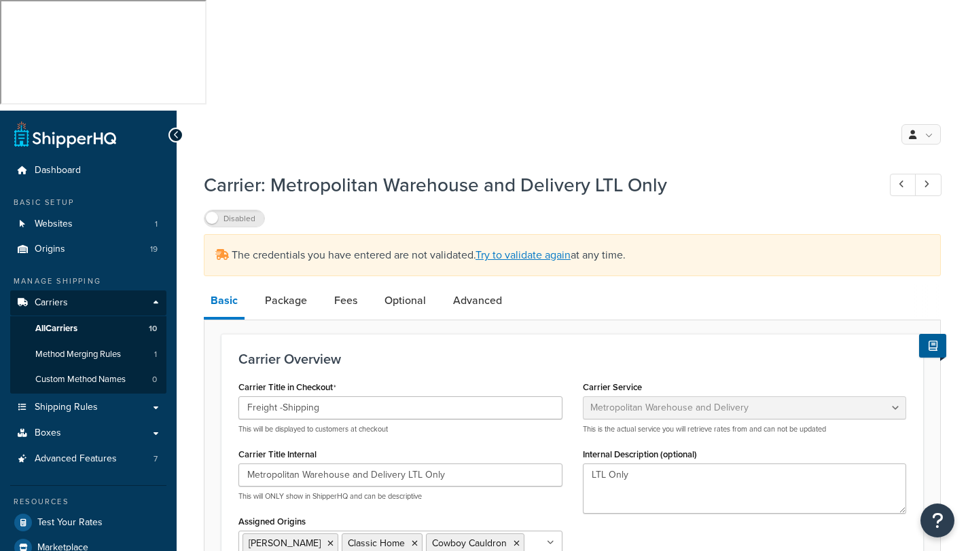
select select "metropolitanFreight"
select select "vp"
select select "ds"
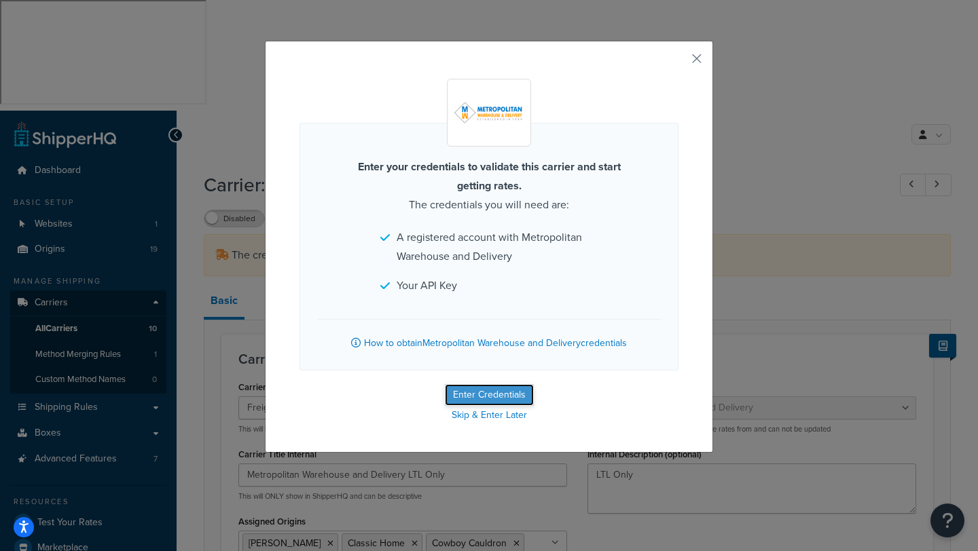
click at [494, 395] on button "Enter Credentials" at bounding box center [489, 395] width 89 height 22
select select "vp"
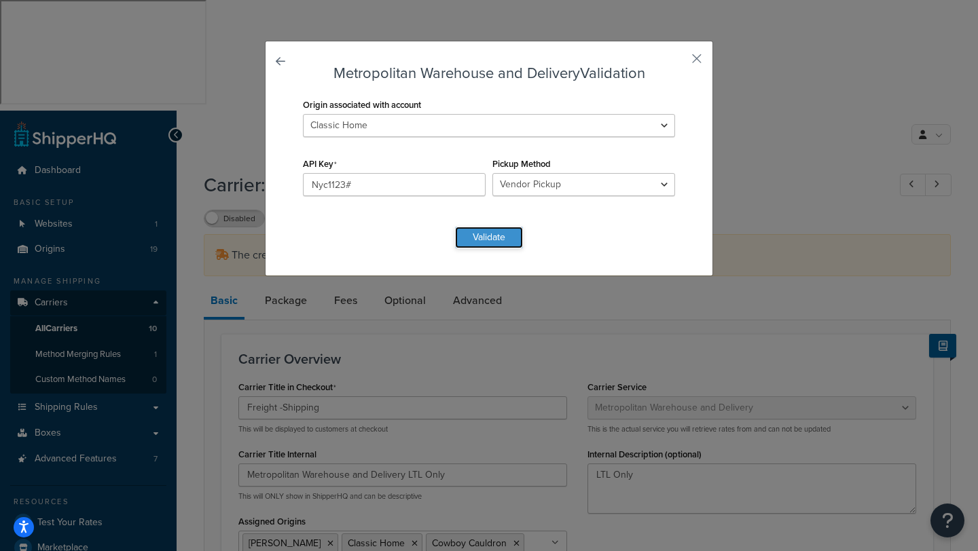
click at [491, 236] on button "Validate" at bounding box center [489, 238] width 68 height 22
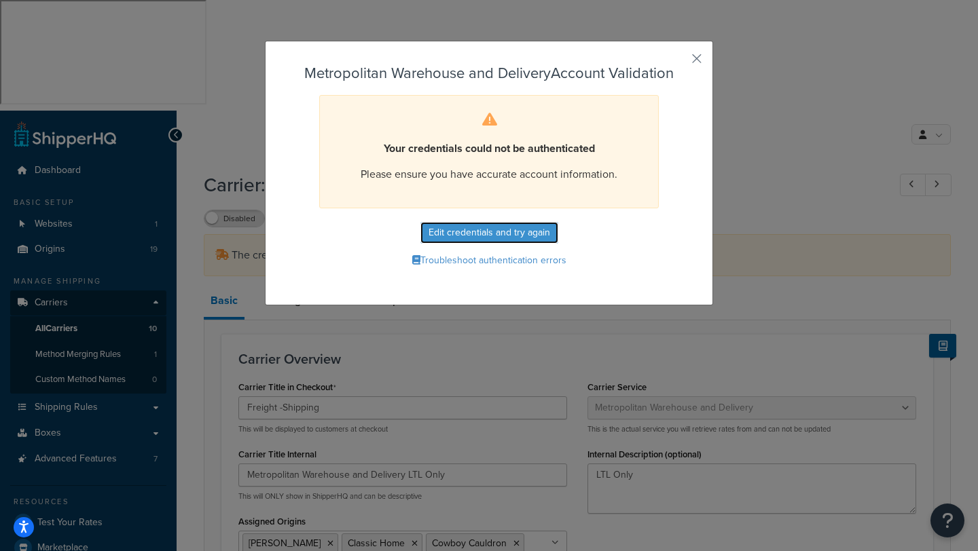
click at [491, 236] on button "Edit credentials and try again" at bounding box center [489, 233] width 138 height 22
select select "vp"
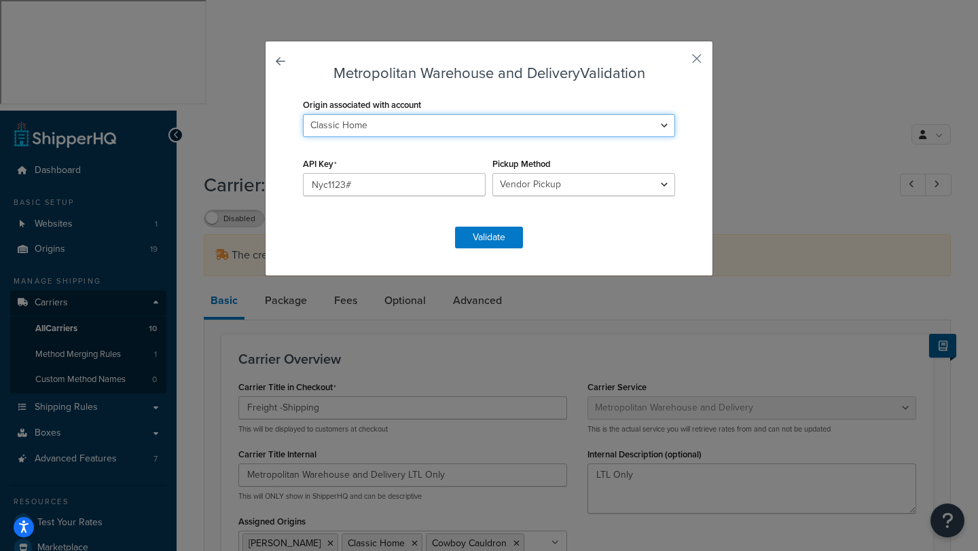
click at [657, 130] on select "Antlerworx Auskin/Fibre B.S. Trading Bernhardt Classic Home Colorado Ski Cowboy…" at bounding box center [489, 125] width 372 height 23
select select "169450"
click at [303, 114] on select "Antlerworx Auskin/Fibre B.S. Trading Bernhardt Classic Home Colorado Ski Cowboy…" at bounding box center [489, 125] width 372 height 23
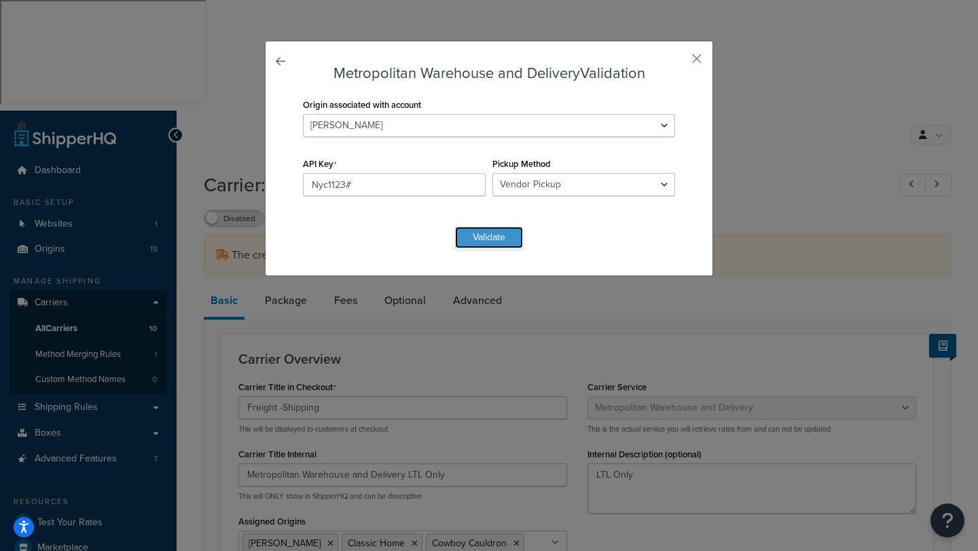
click at [482, 234] on button "Validate" at bounding box center [489, 238] width 68 height 22
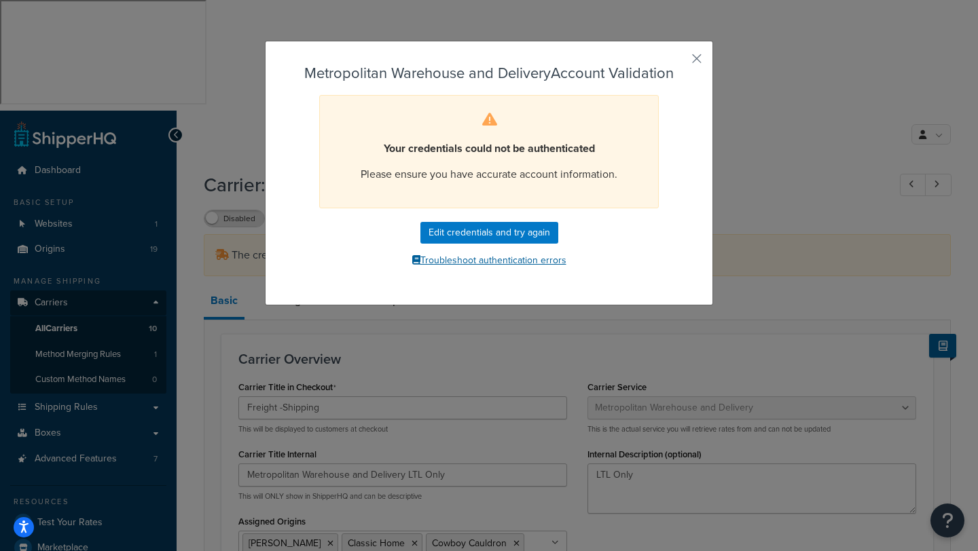
click at [484, 258] on button "Troubleshoot authentication errors" at bounding box center [488, 261] width 379 height 20
click at [678, 62] on button "button" at bounding box center [676, 63] width 3 height 3
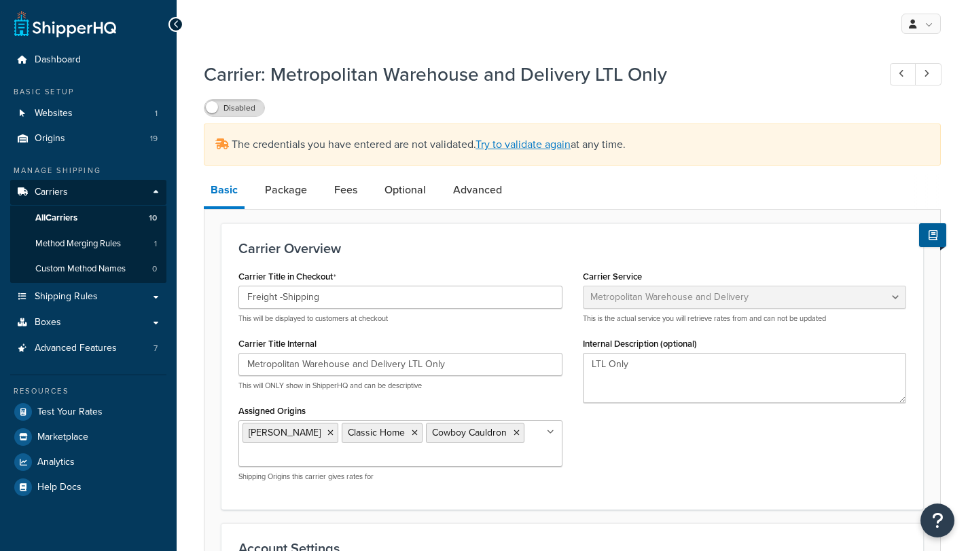
select select "metropolitanFreight"
select select "vp"
select select "ds"
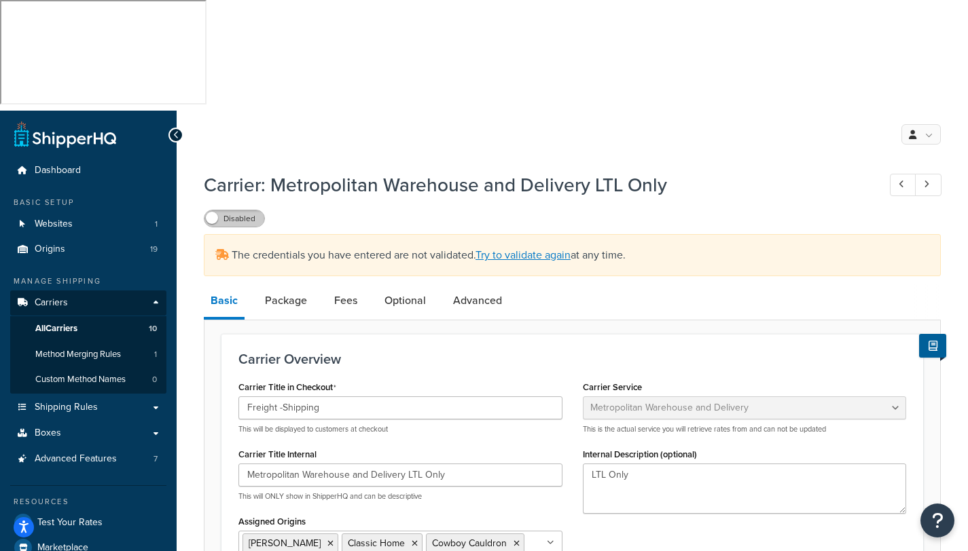
click at [232, 210] on label "Disabled" at bounding box center [234, 218] width 60 height 16
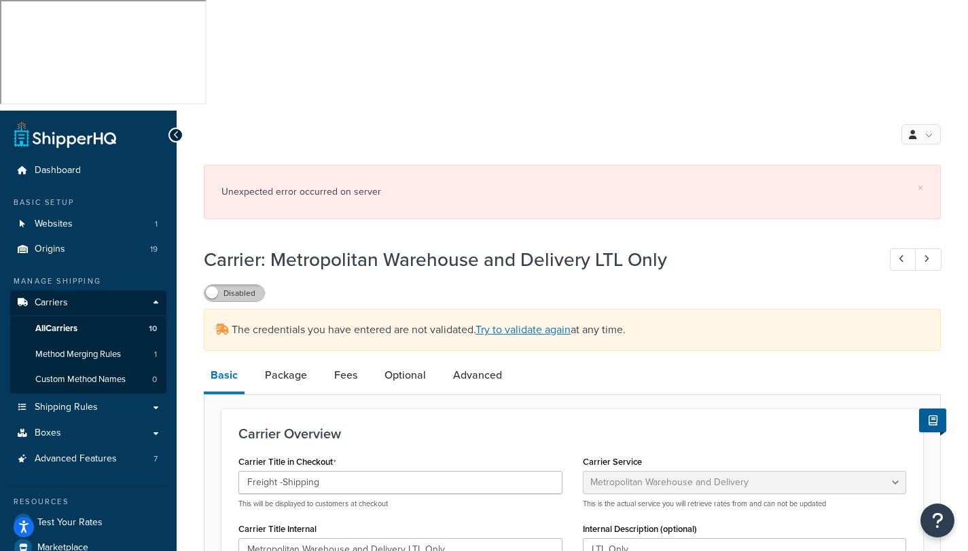
click at [239, 285] on label "Disabled" at bounding box center [234, 293] width 60 height 16
click at [67, 165] on span "Dashboard" at bounding box center [58, 171] width 46 height 12
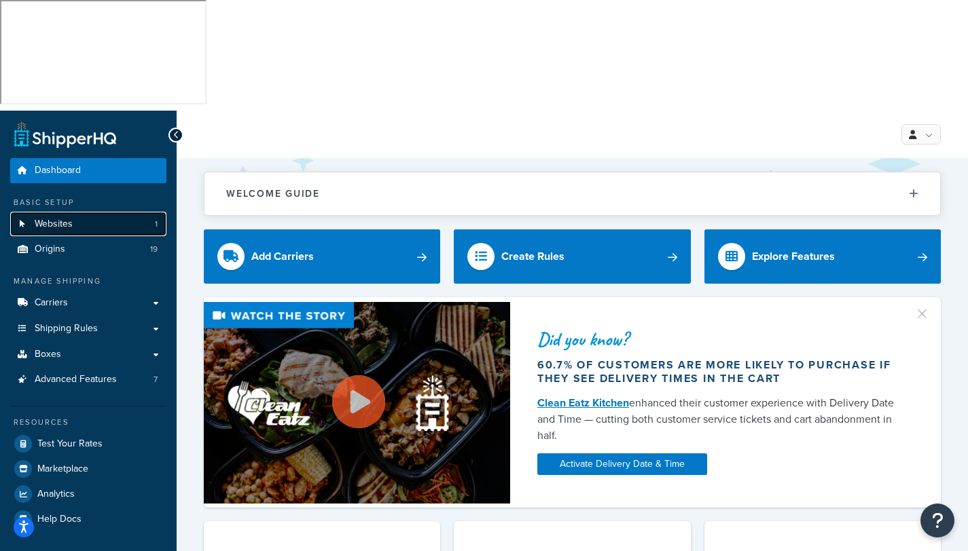
click at [88, 212] on link "Websites 1" at bounding box center [88, 224] width 156 height 25
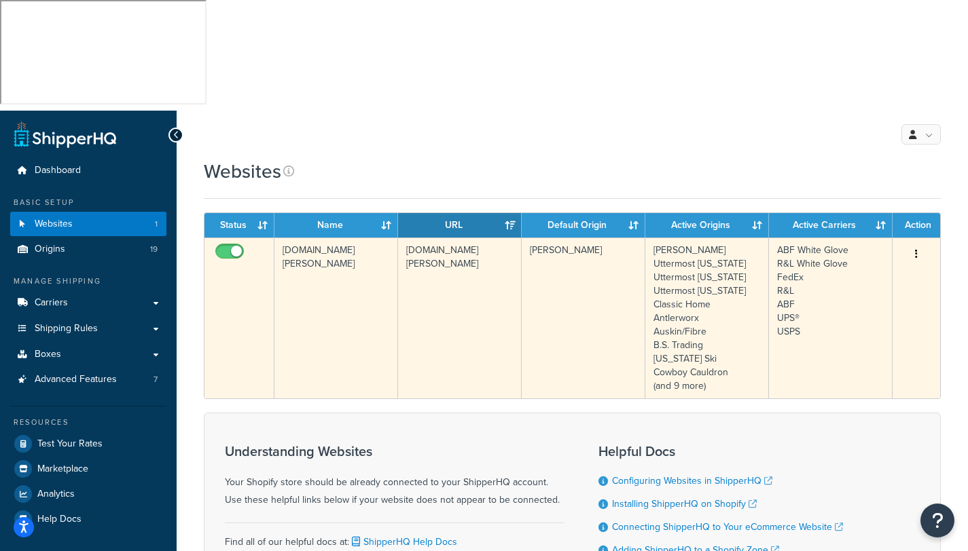
click at [558, 238] on td "[PERSON_NAME]" at bounding box center [583, 318] width 124 height 161
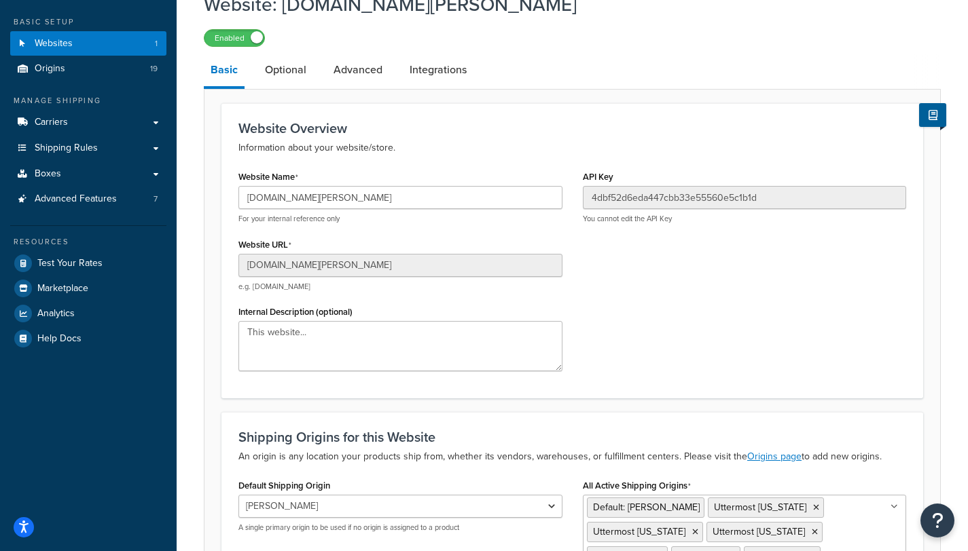
scroll to position [181, 0]
click at [555, 495] on select "Bernhardt Uttermost Virginia Uttermost California Uttermost Texas Classic Home …" at bounding box center [400, 506] width 324 height 23
click at [238, 495] on select "Bernhardt Uttermost Virginia Uttermost California Uttermost Texas Classic Home …" at bounding box center [400, 506] width 324 height 23
click at [767, 449] on link "Origins page" at bounding box center [774, 456] width 54 height 14
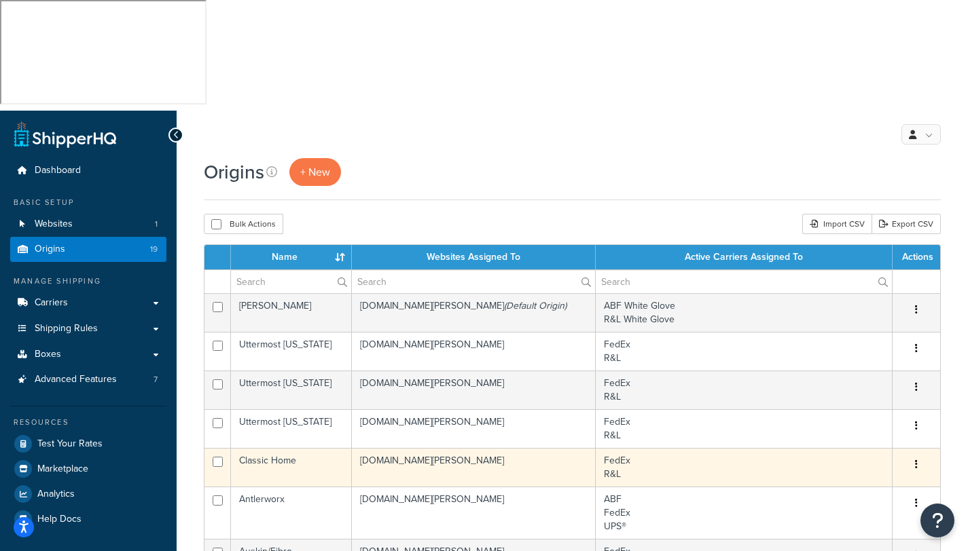
click at [913, 454] on button "button" at bounding box center [915, 465] width 19 height 22
click at [308, 448] on td "Classic Home" at bounding box center [291, 467] width 121 height 39
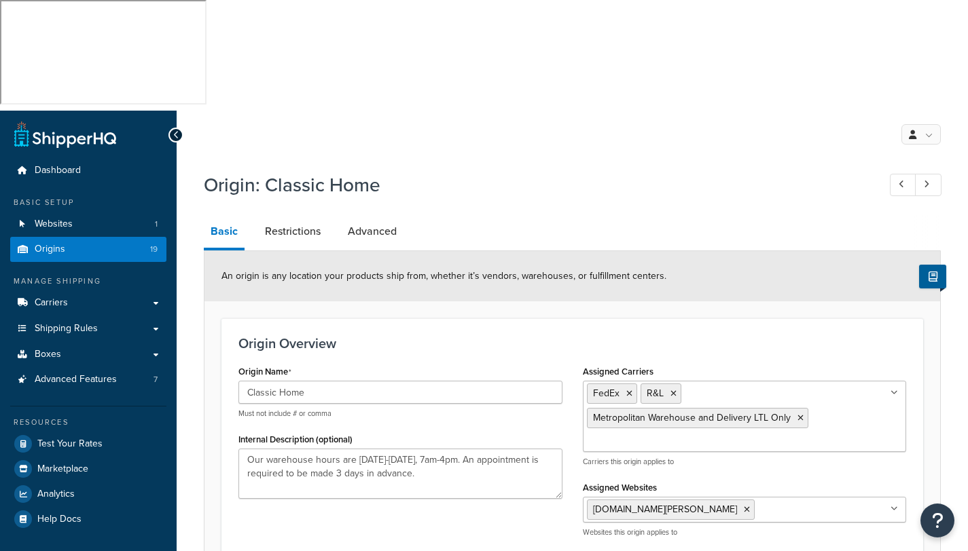
select select "5"
click at [303, 215] on link "Restrictions" at bounding box center [292, 231] width 69 height 33
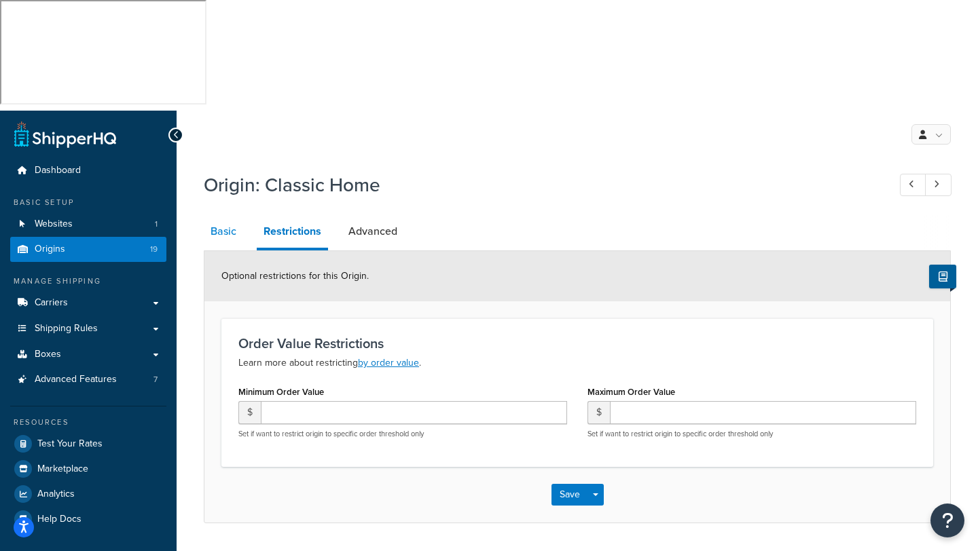
click at [236, 215] on link "Basic" at bounding box center [223, 231] width 39 height 33
select select "5"
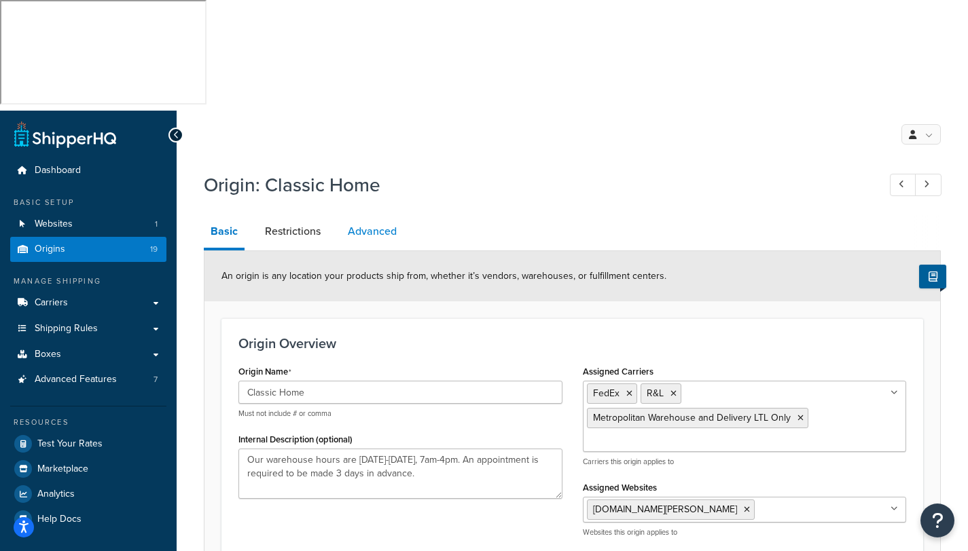
click at [373, 215] on link "Advanced" at bounding box center [372, 231] width 62 height 33
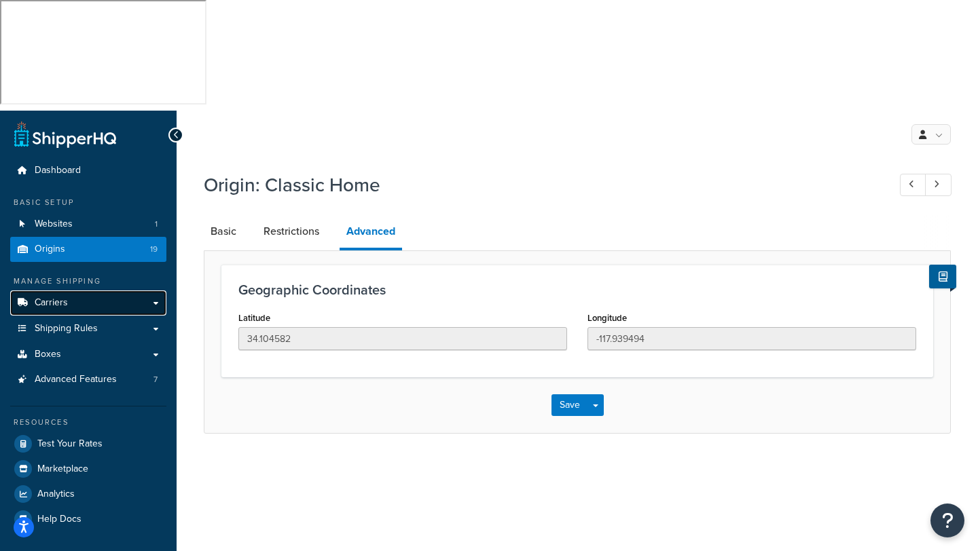
click at [45, 297] on span "Carriers" at bounding box center [51, 303] width 33 height 12
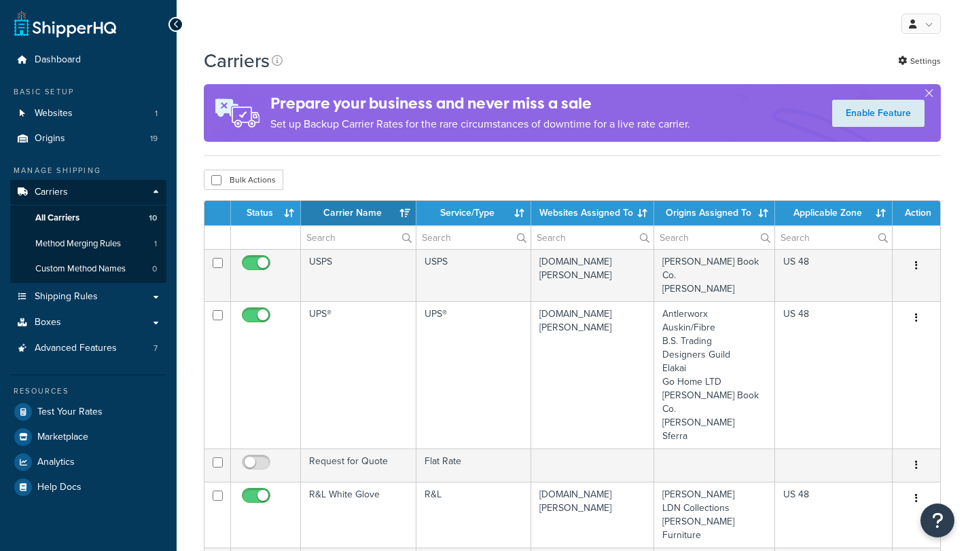
select select "15"
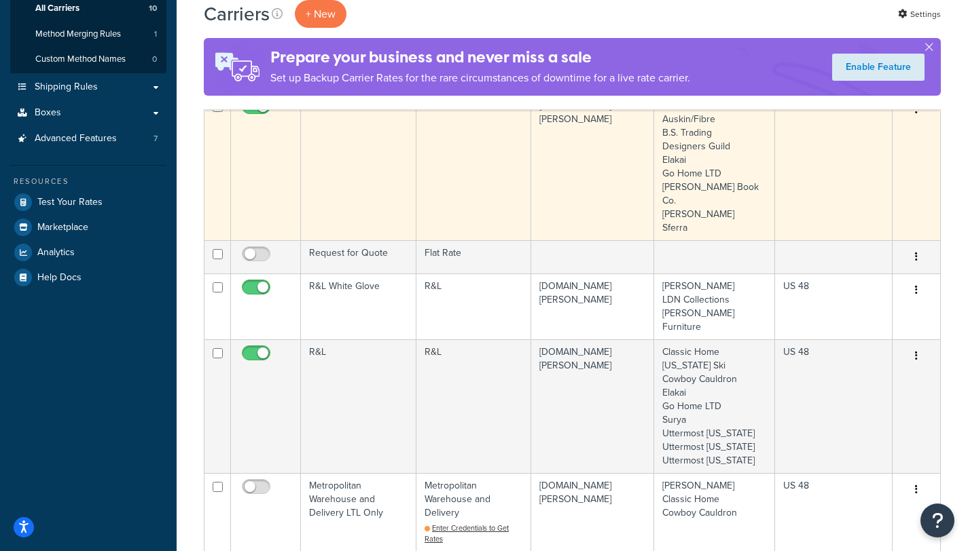
scroll to position [390, 0]
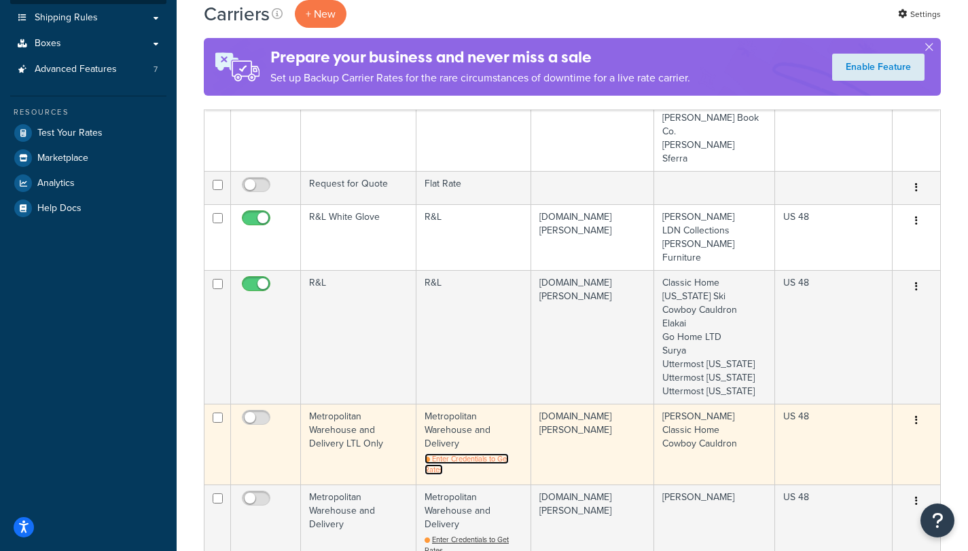
click at [449, 454] on span "Enter Credentials to Get Rates" at bounding box center [466, 465] width 84 height 22
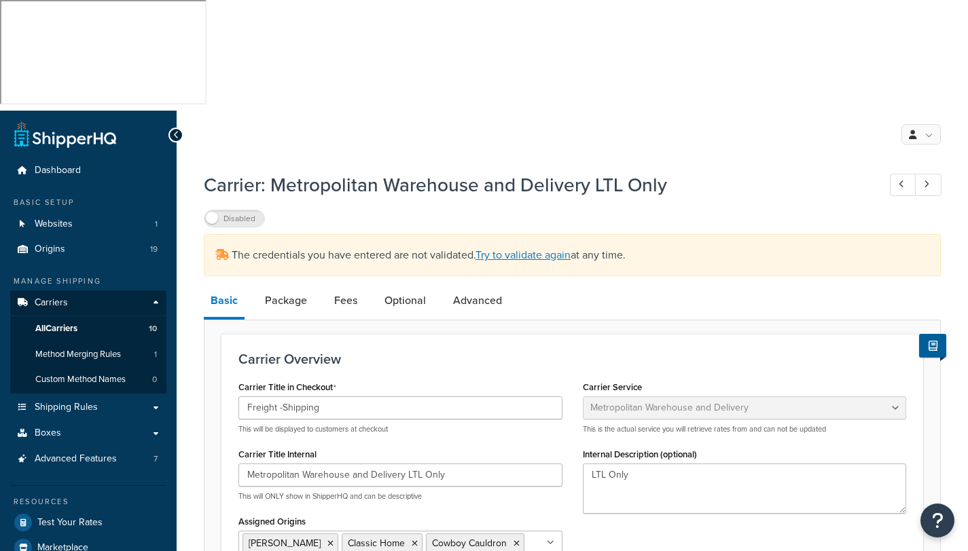
select select "metropolitanFreight"
select select "vp"
select select "ds"
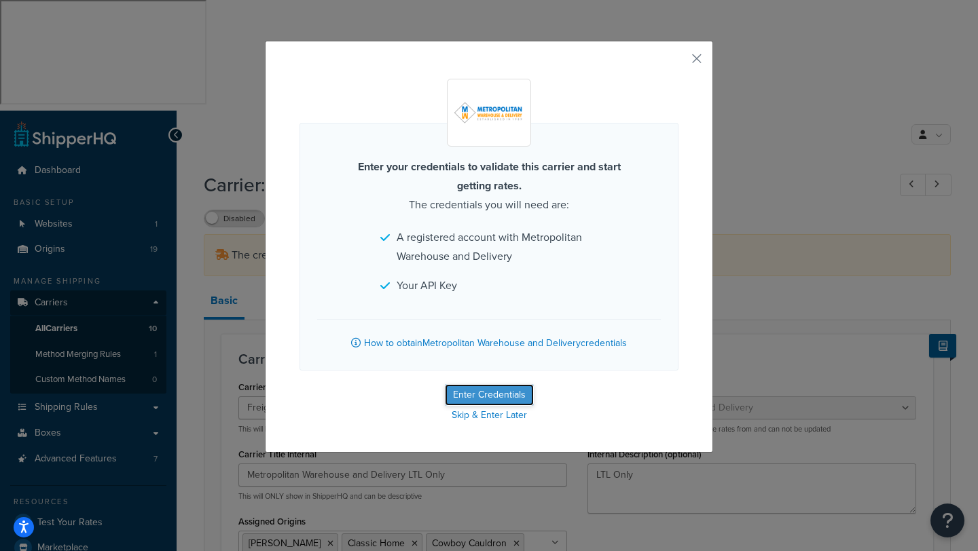
click at [476, 397] on button "Enter Credentials" at bounding box center [489, 395] width 89 height 22
select select "vp"
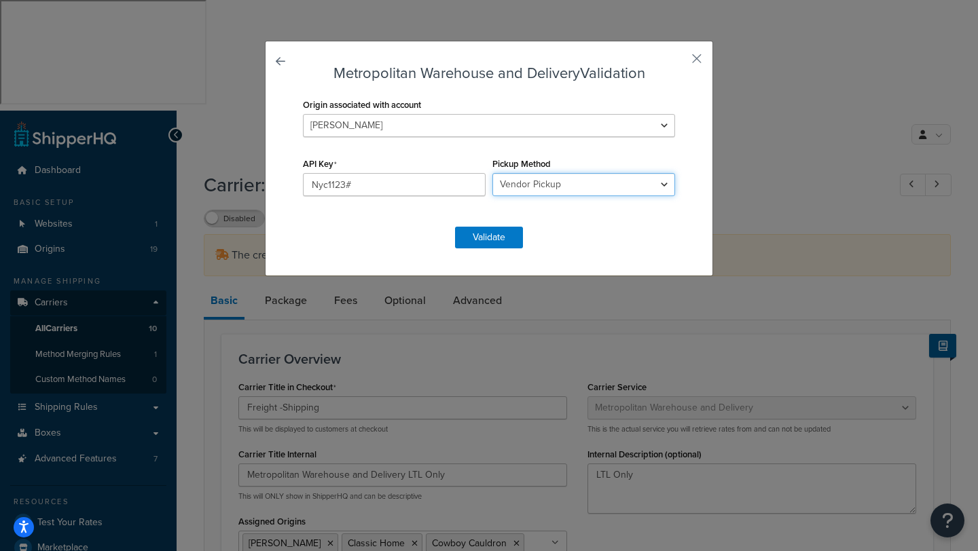
click at [657, 183] on select "Business Pickup Vendor Pickup Residential Pickup Drop-off at [GEOGRAPHIC_DATA] …" at bounding box center [583, 184] width 183 height 23
click at [492, 239] on button "Validate" at bounding box center [489, 238] width 68 height 22
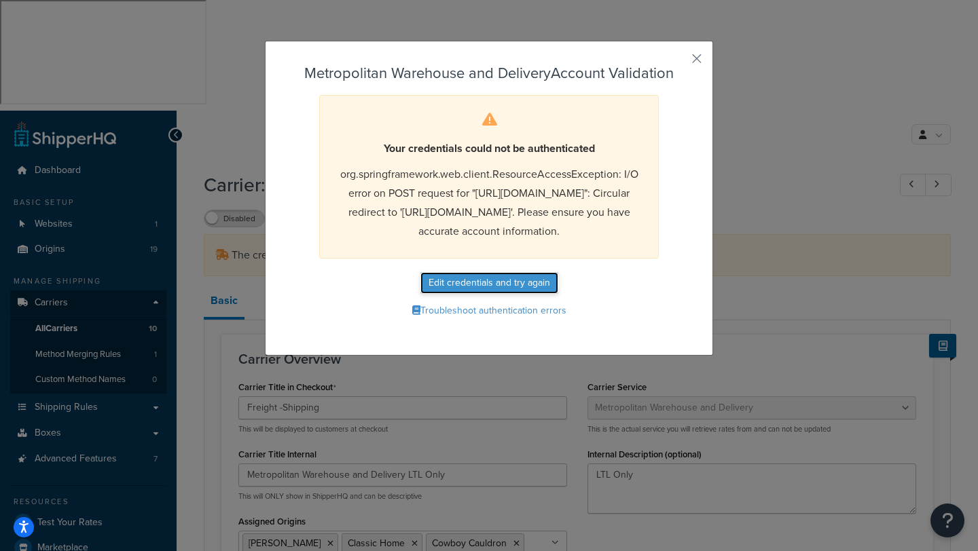
click at [477, 294] on button "Edit credentials and try again" at bounding box center [489, 283] width 138 height 22
select select "vp"
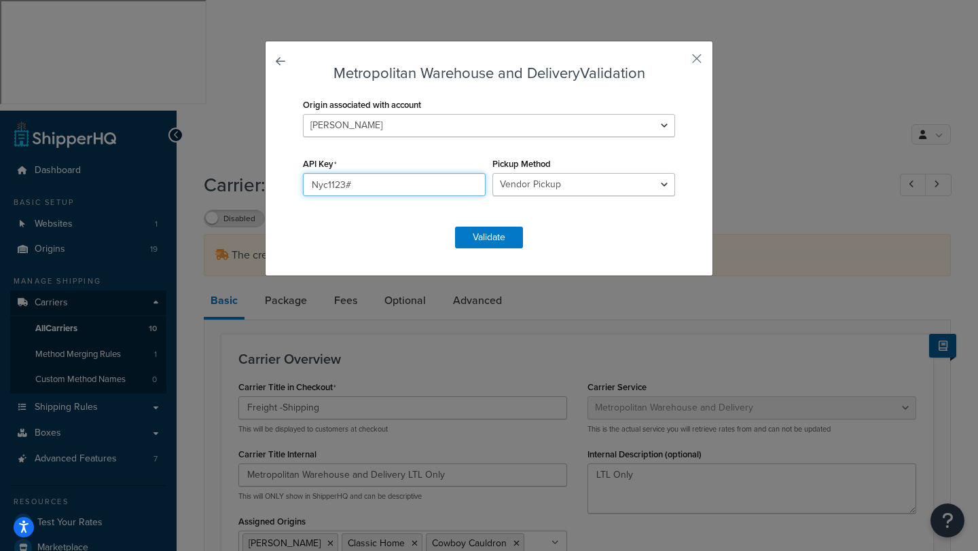
drag, startPoint x: 357, startPoint y: 183, endPoint x: 270, endPoint y: 188, distance: 87.1
click at [270, 188] on div "Metropolitan Warehouse and Delivery Validation Origin associated with account A…" at bounding box center [489, 159] width 448 height 236
drag, startPoint x: 378, startPoint y: 185, endPoint x: 274, endPoint y: 182, distance: 103.9
click at [270, 184] on div "Metropolitan Warehouse and Delivery Validation Origin associated with account A…" at bounding box center [489, 159] width 448 height 236
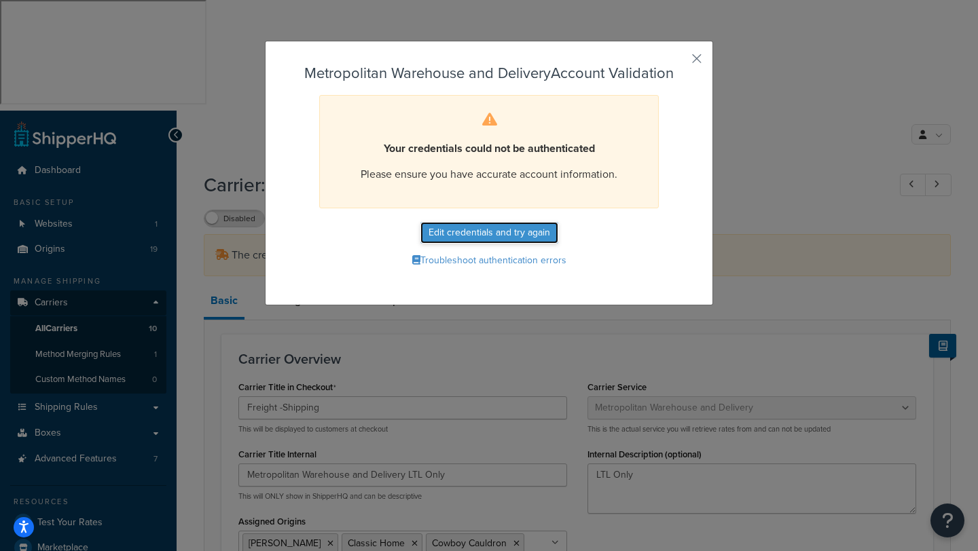
click at [461, 225] on button "Edit credentials and try again" at bounding box center [489, 233] width 138 height 22
select select "vp"
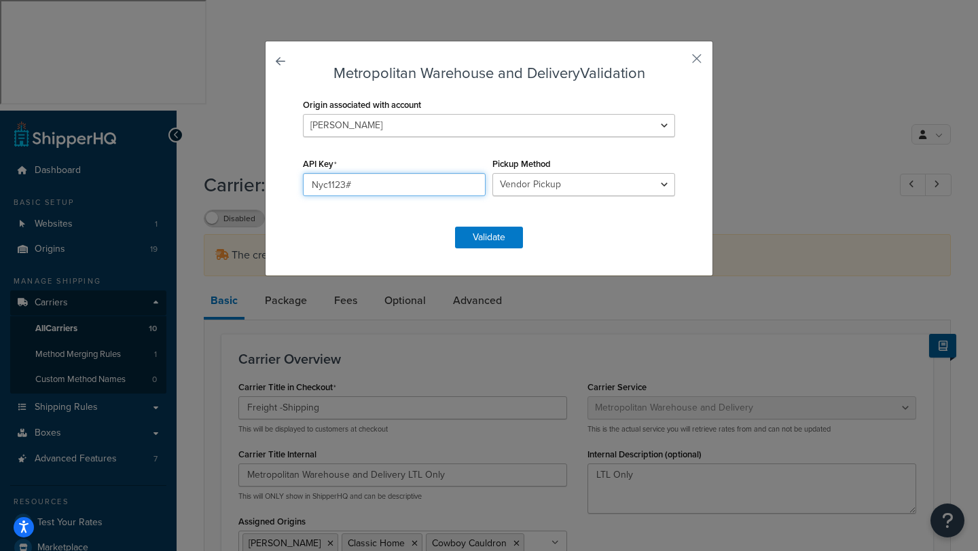
drag, startPoint x: 387, startPoint y: 189, endPoint x: 242, endPoint y: 180, distance: 144.9
click at [242, 180] on div "Metropolitan Warehouse and Delivery Validation Origin associated with account A…" at bounding box center [489, 275] width 978 height 551
paste input "Nyc1123#"
type input "Nyc1123#"
drag, startPoint x: 361, startPoint y: 191, endPoint x: 233, endPoint y: 187, distance: 128.4
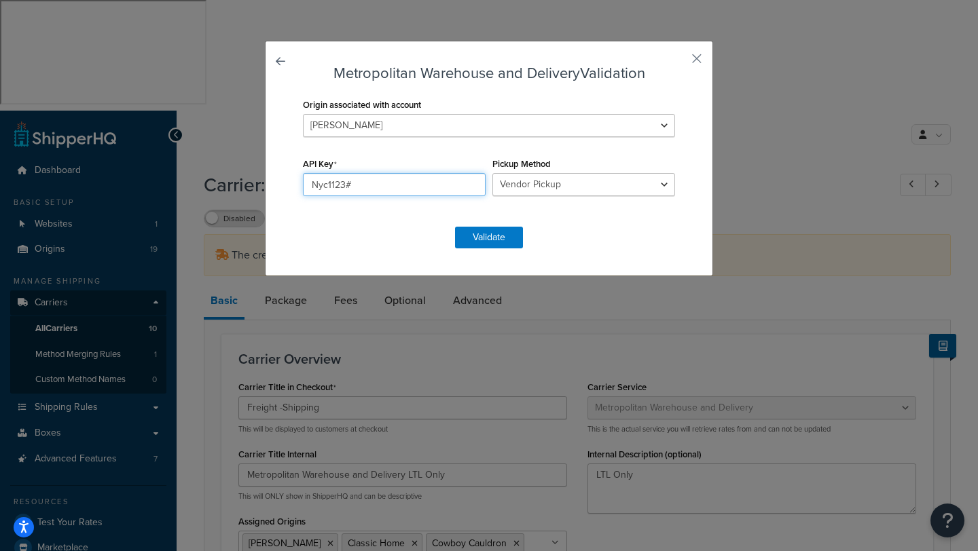
click at [233, 187] on div "Metropolitan Warehouse and Delivery Validation Origin associated with account A…" at bounding box center [489, 275] width 978 height 551
paste input "fdNu#gFenx$3"
type input "fdNu#gFenx$3"
click at [494, 231] on button "Validate" at bounding box center [489, 238] width 68 height 22
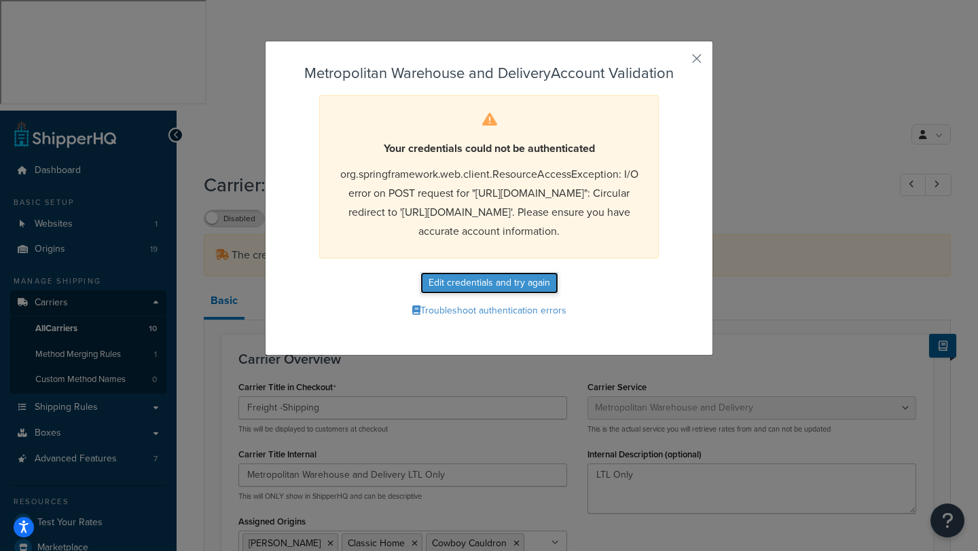
click at [475, 294] on button "Edit credentials and try again" at bounding box center [489, 283] width 138 height 22
select select "vp"
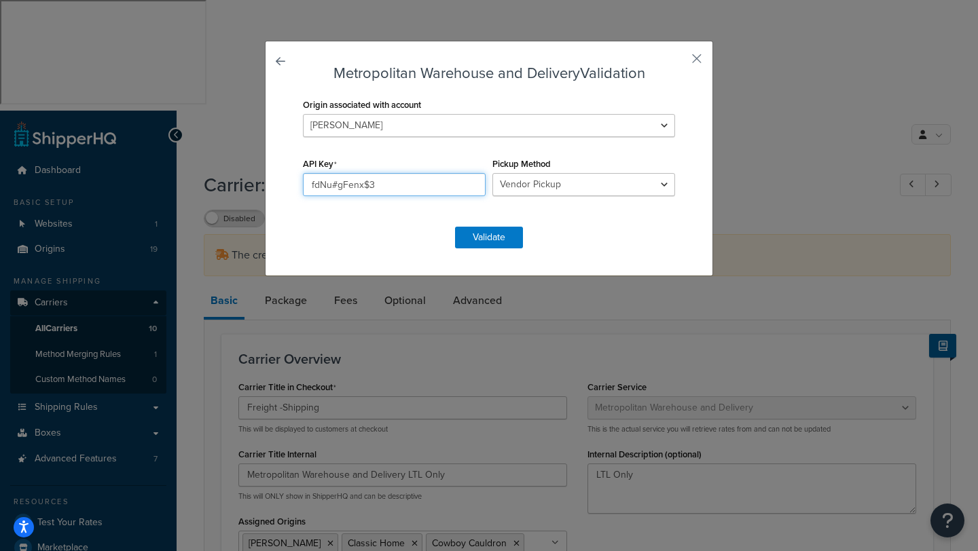
drag, startPoint x: 396, startPoint y: 190, endPoint x: 227, endPoint y: 177, distance: 169.6
click at [227, 177] on div "Metropolitan Warehouse and Delivery Validation Origin associated with account A…" at bounding box center [489, 275] width 978 height 551
paste input "KLKSHIPHQ-APIUSER"
type input "KLKSHIPHQ-APIUSER"
click at [489, 240] on button "Validate" at bounding box center [489, 238] width 68 height 22
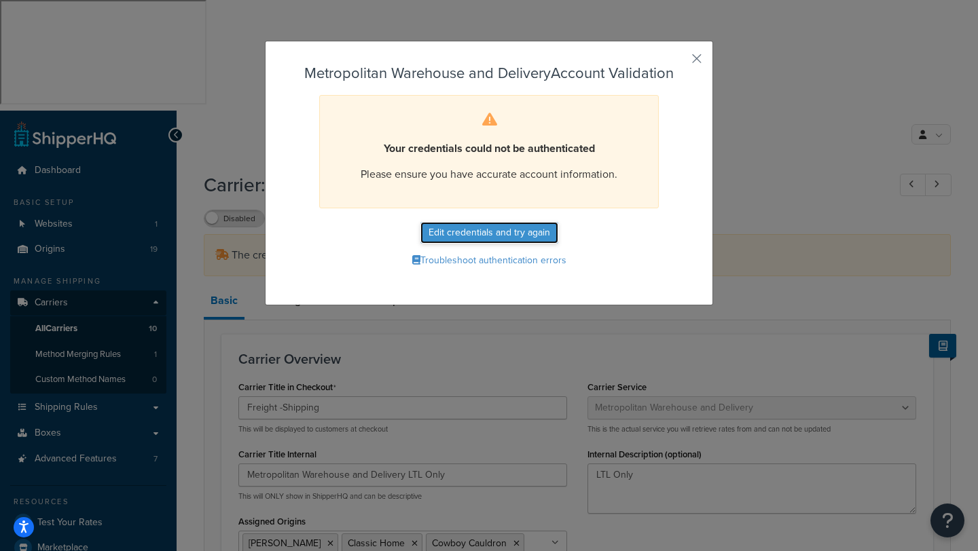
click at [488, 229] on button "Edit credentials and try again" at bounding box center [489, 233] width 138 height 22
select select "vp"
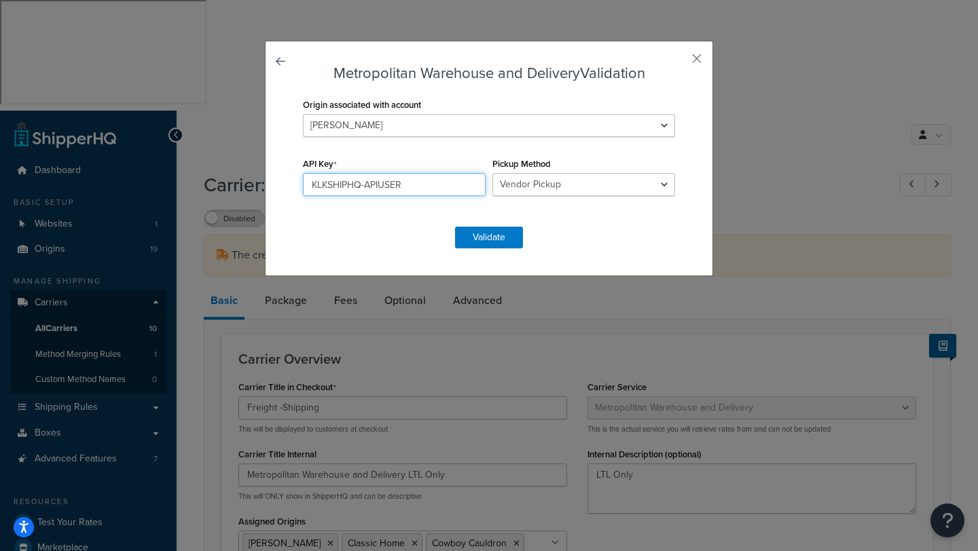
drag, startPoint x: 413, startPoint y: 187, endPoint x: 229, endPoint y: 179, distance: 184.2
click at [229, 179] on div "Metropolitan Warehouse and Delivery Validation Origin associated with account A…" at bounding box center [489, 275] width 978 height 551
paste input "d77bde15-8013-461f-b9ff-d3ff21f77ac9"
type input "d77bde15-8013-461f-b9ff-d3ff21f77ac9"
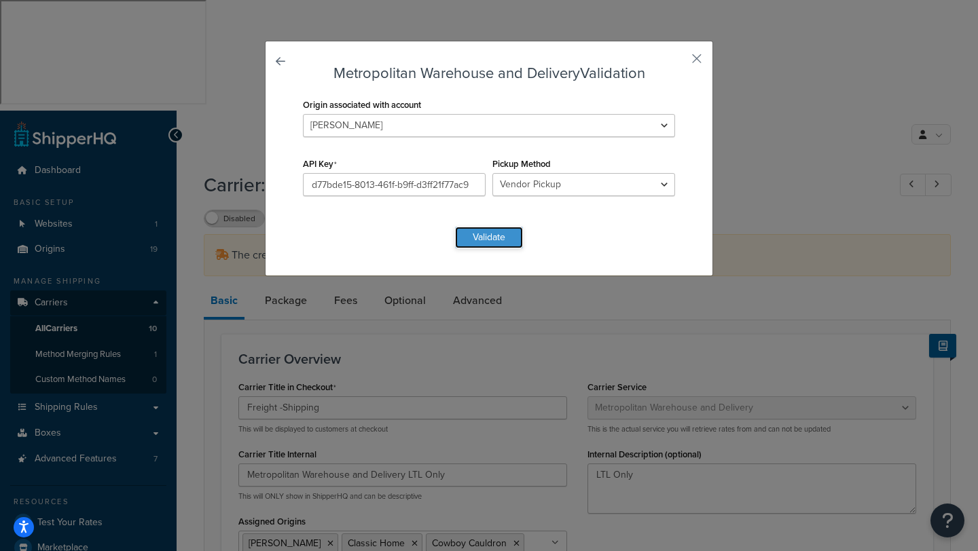
click at [490, 236] on button "Validate" at bounding box center [489, 238] width 68 height 22
